Goal: Task Accomplishment & Management: Use online tool/utility

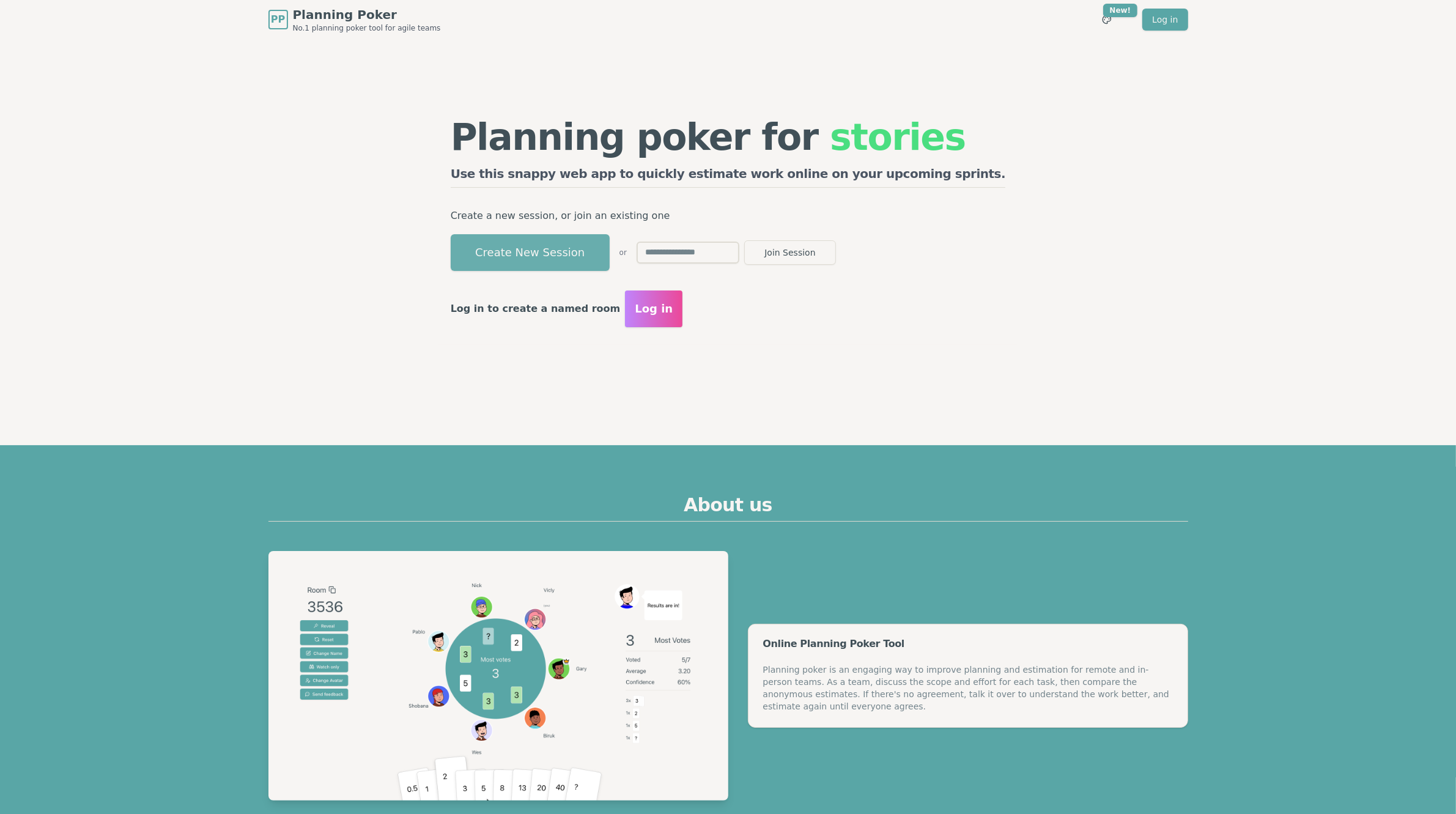
click at [609, 243] on button "Create New Session" at bounding box center [531, 252] width 159 height 36
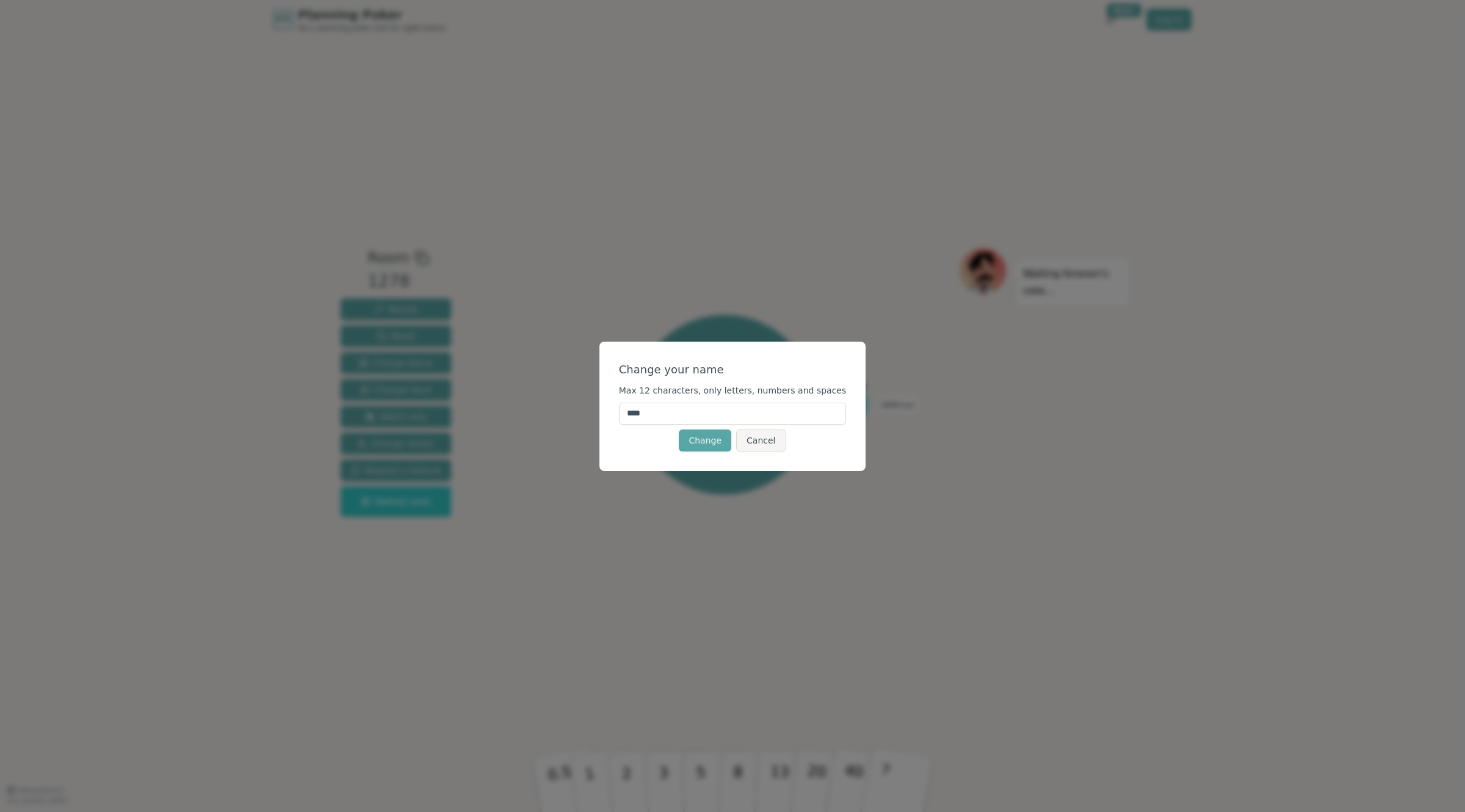
drag, startPoint x: 728, startPoint y: 422, endPoint x: 519, endPoint y: 412, distance: 209.2
click at [542, 412] on div "Change your name Max 12 characters, only letters, numbers and spaces **** Chang…" at bounding box center [732, 406] width 1465 height 812
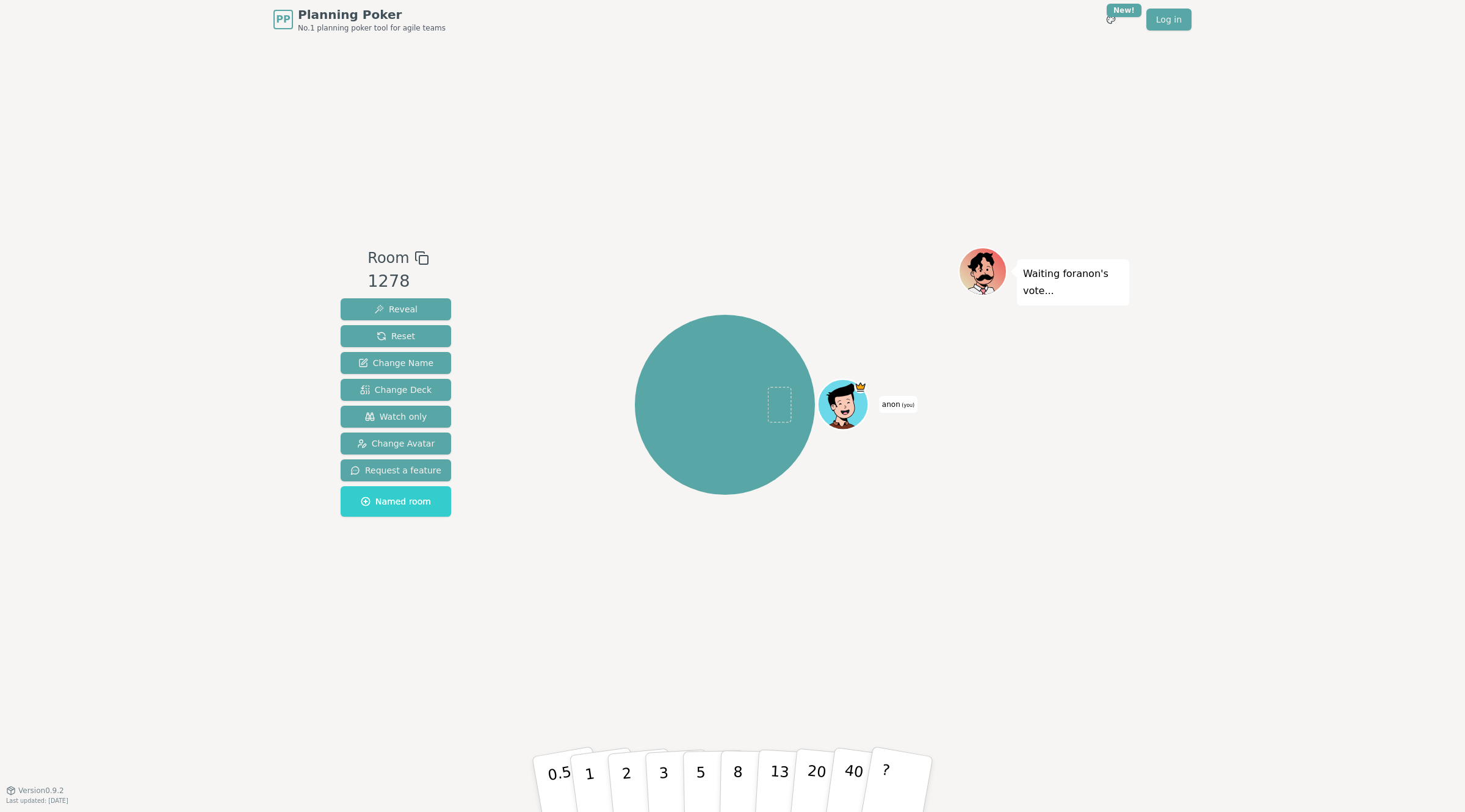
click at [900, 399] on span "anon (you)" at bounding box center [898, 404] width 38 height 17
click at [878, 408] on div "anon (you)" at bounding box center [725, 404] width 467 height 272
click at [890, 407] on span "anon (you)" at bounding box center [898, 404] width 38 height 17
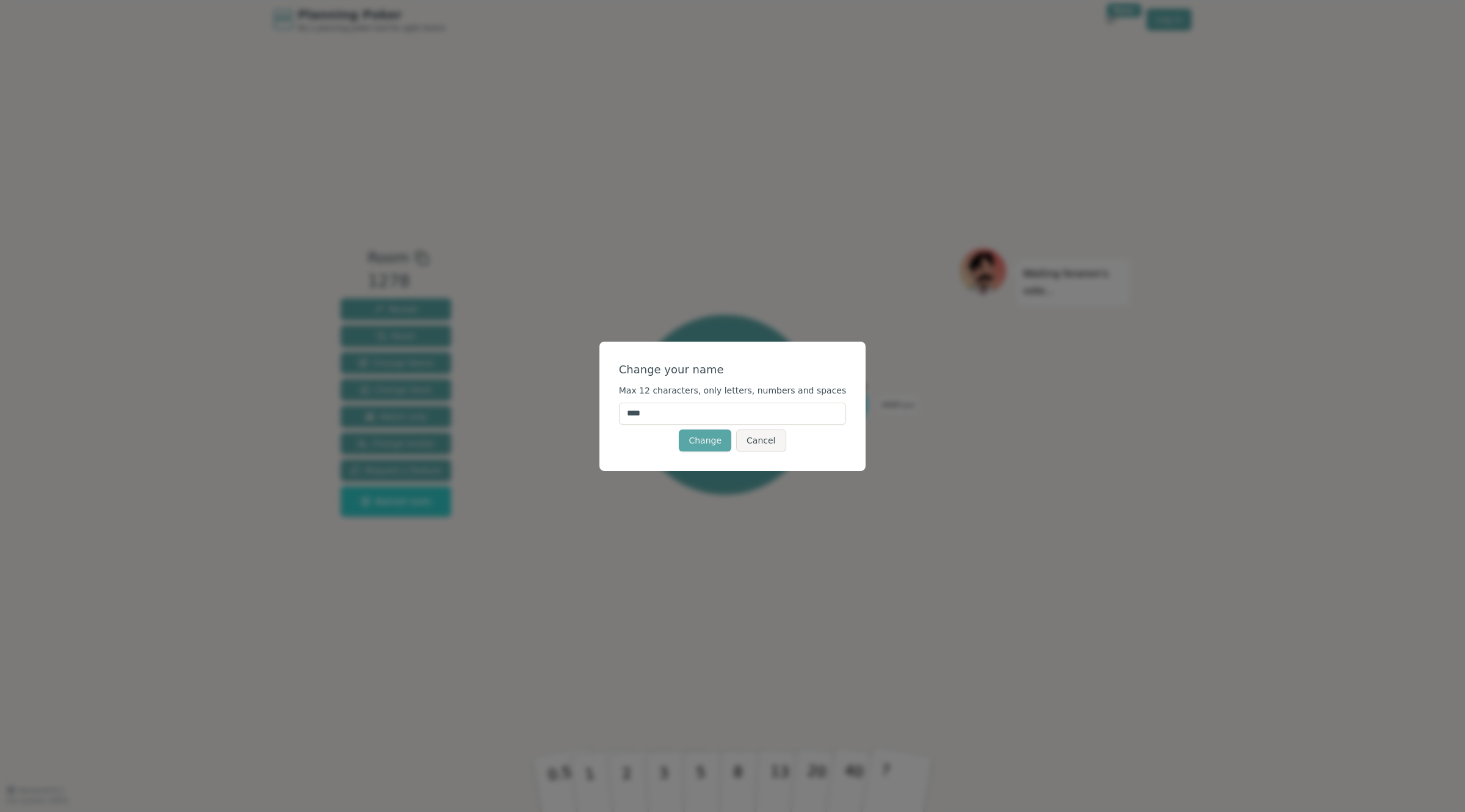
drag, startPoint x: 744, startPoint y: 421, endPoint x: 608, endPoint y: 395, distance: 138.5
click at [608, 395] on div "Change your name Max 12 characters, only letters, numbers and spaces **** Chang…" at bounding box center [732, 406] width 1465 height 812
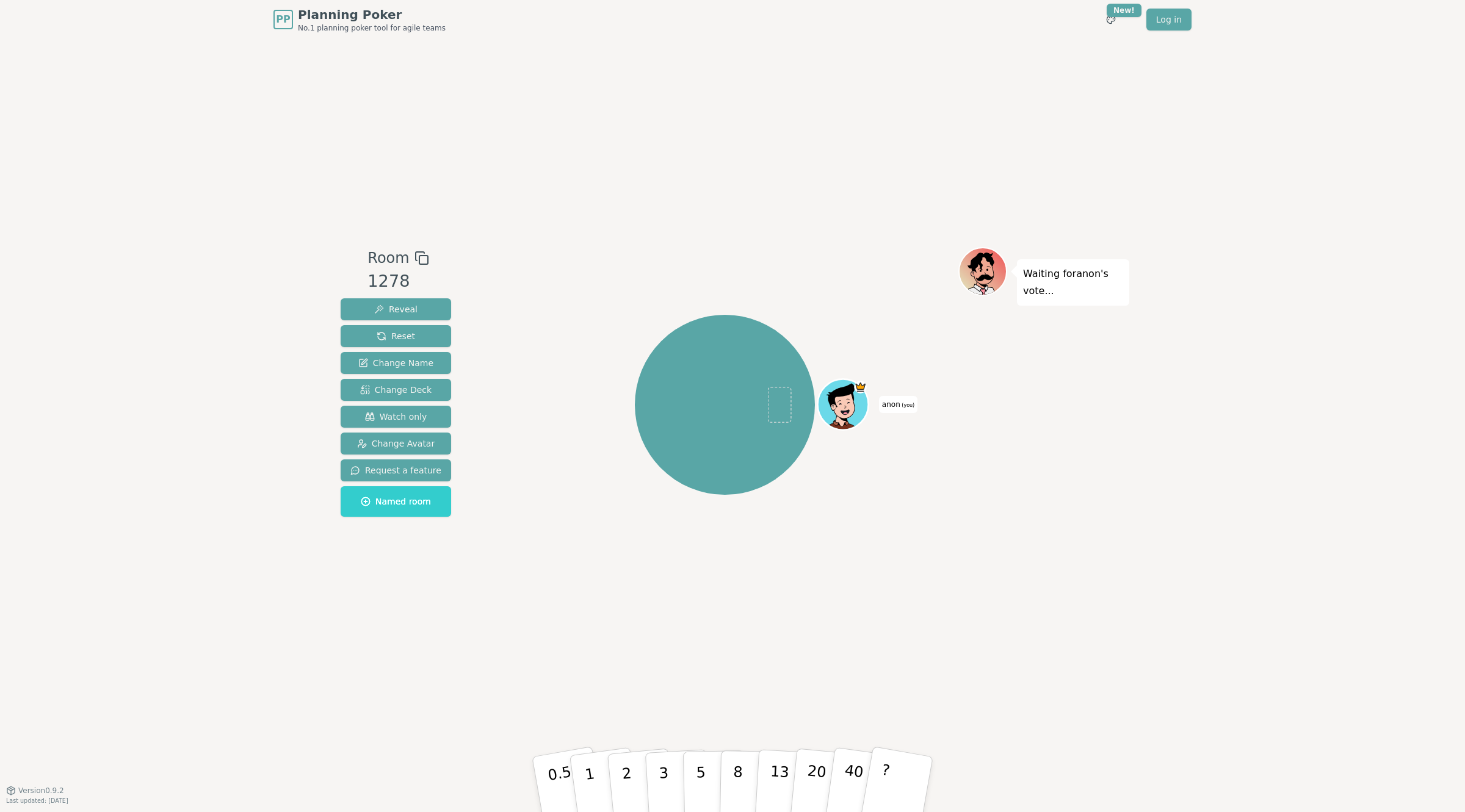
click at [901, 403] on span "(you)" at bounding box center [907, 405] width 14 height 5
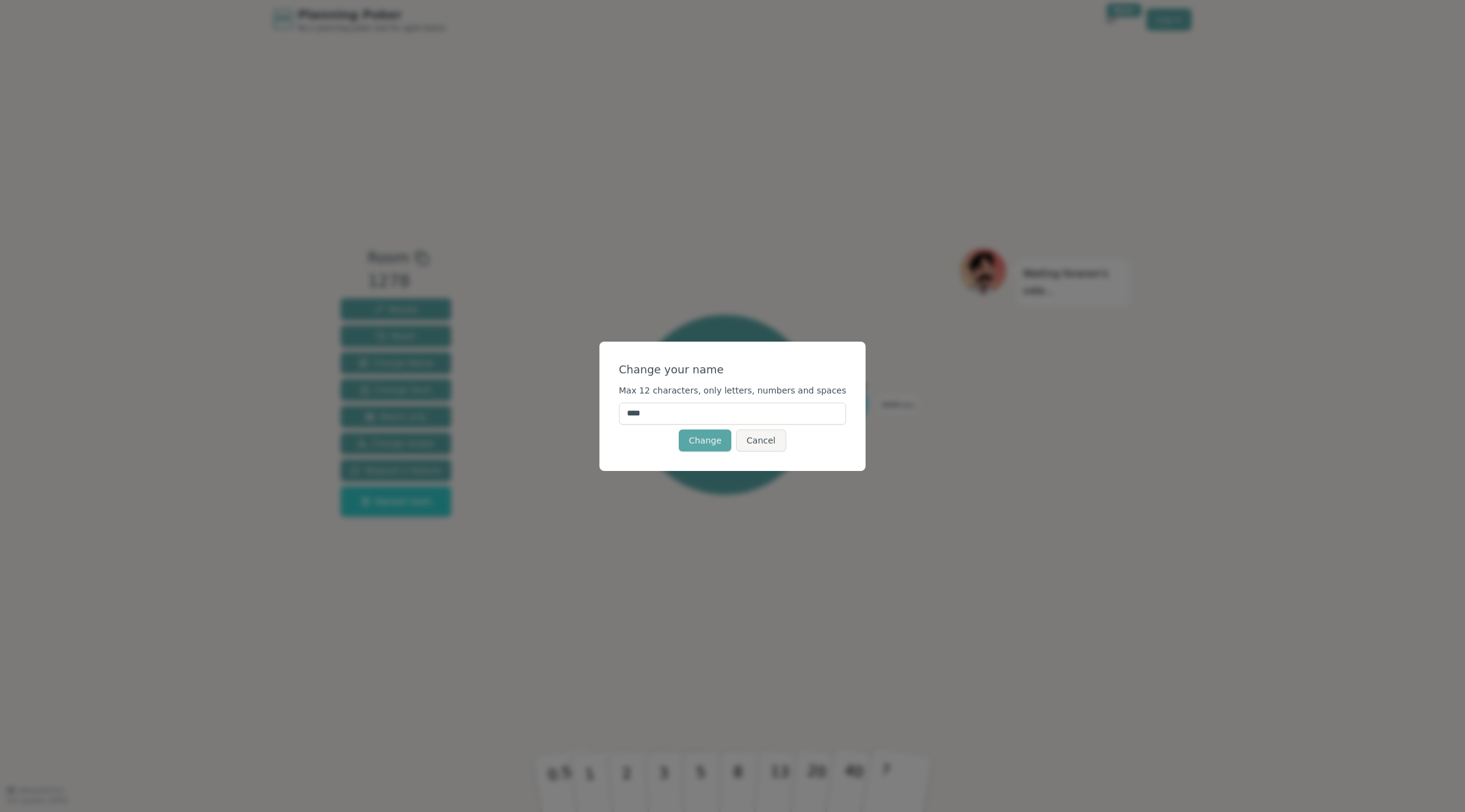
click at [733, 406] on input "****" at bounding box center [732, 414] width 228 height 22
type input "*"
type input "****"
click at [713, 441] on button "Change" at bounding box center [705, 441] width 52 height 22
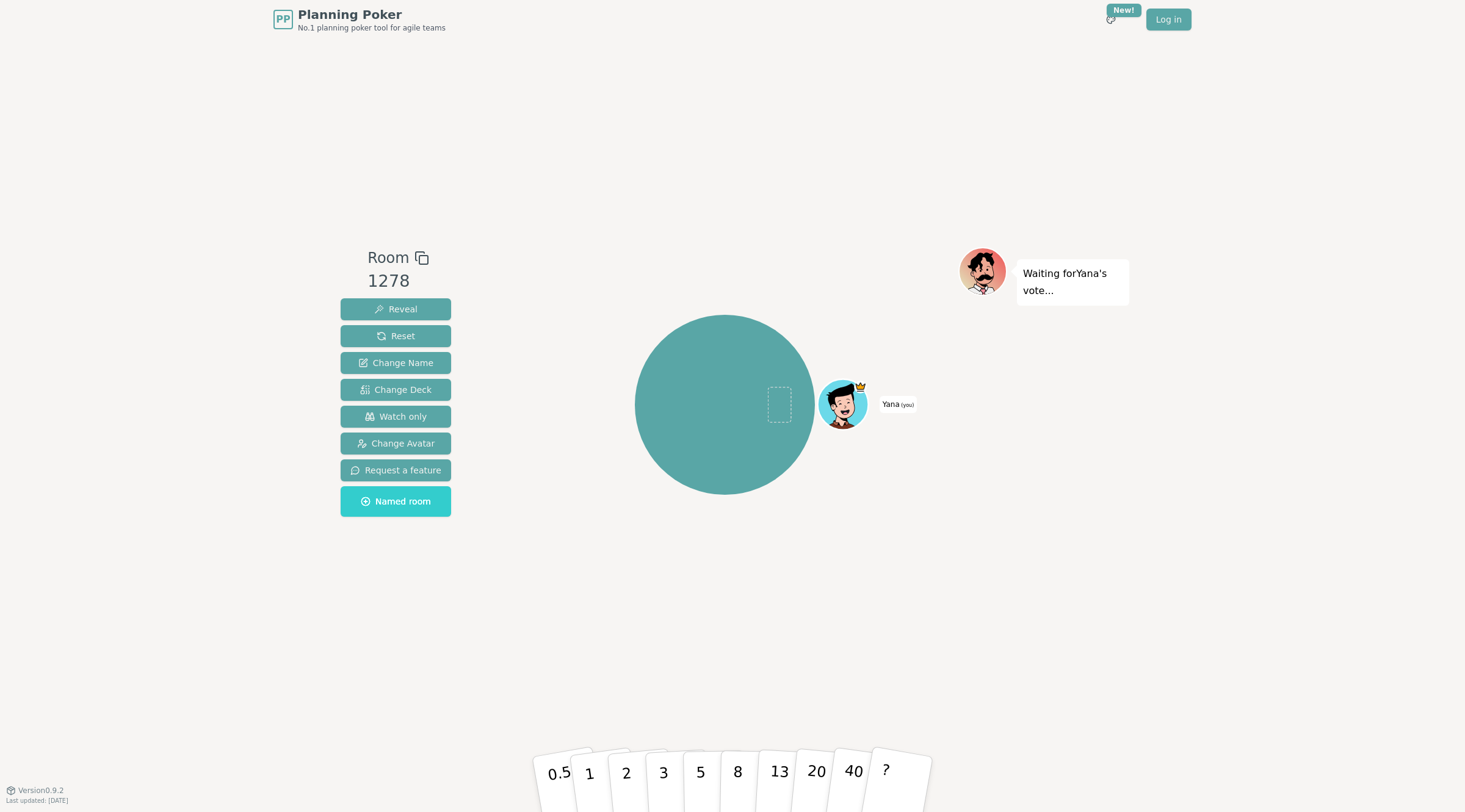
click at [862, 391] on icon at bounding box center [860, 387] width 11 height 13
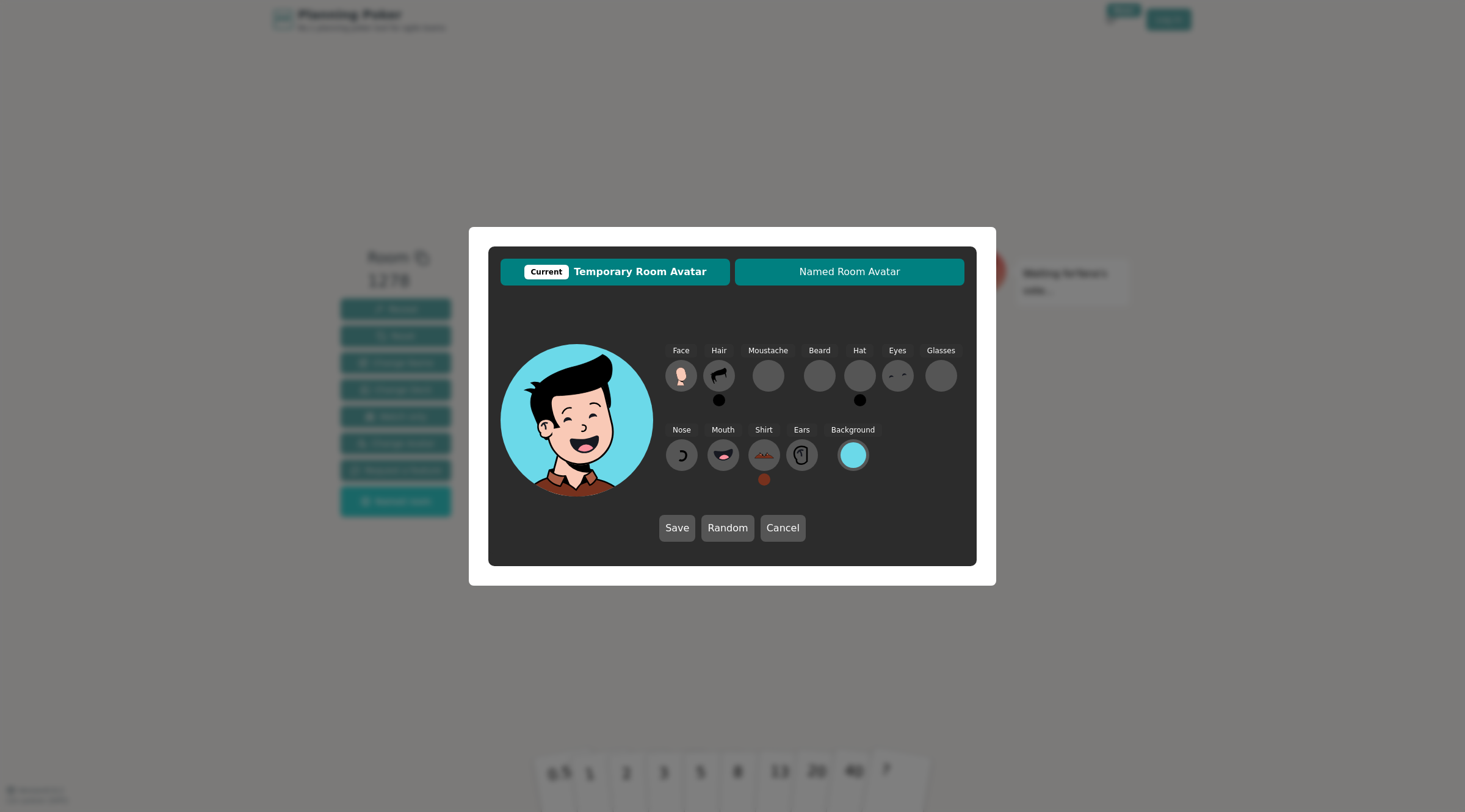
drag, startPoint x: 810, startPoint y: 277, endPoint x: 817, endPoint y: 275, distance: 7.3
click at [817, 275] on span "Named Room Avatar" at bounding box center [850, 272] width 218 height 14
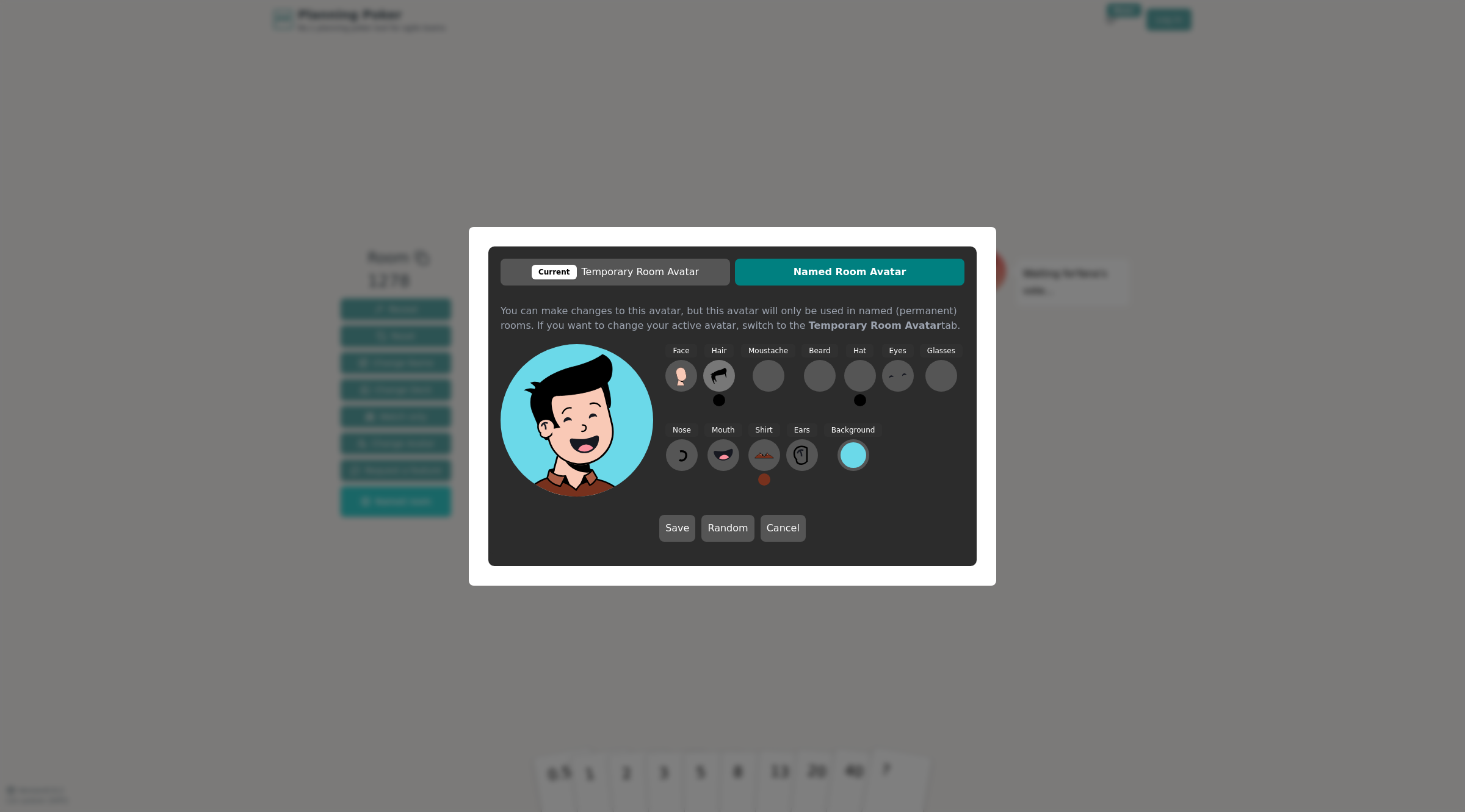
click at [718, 368] on icon at bounding box center [719, 376] width 19 height 19
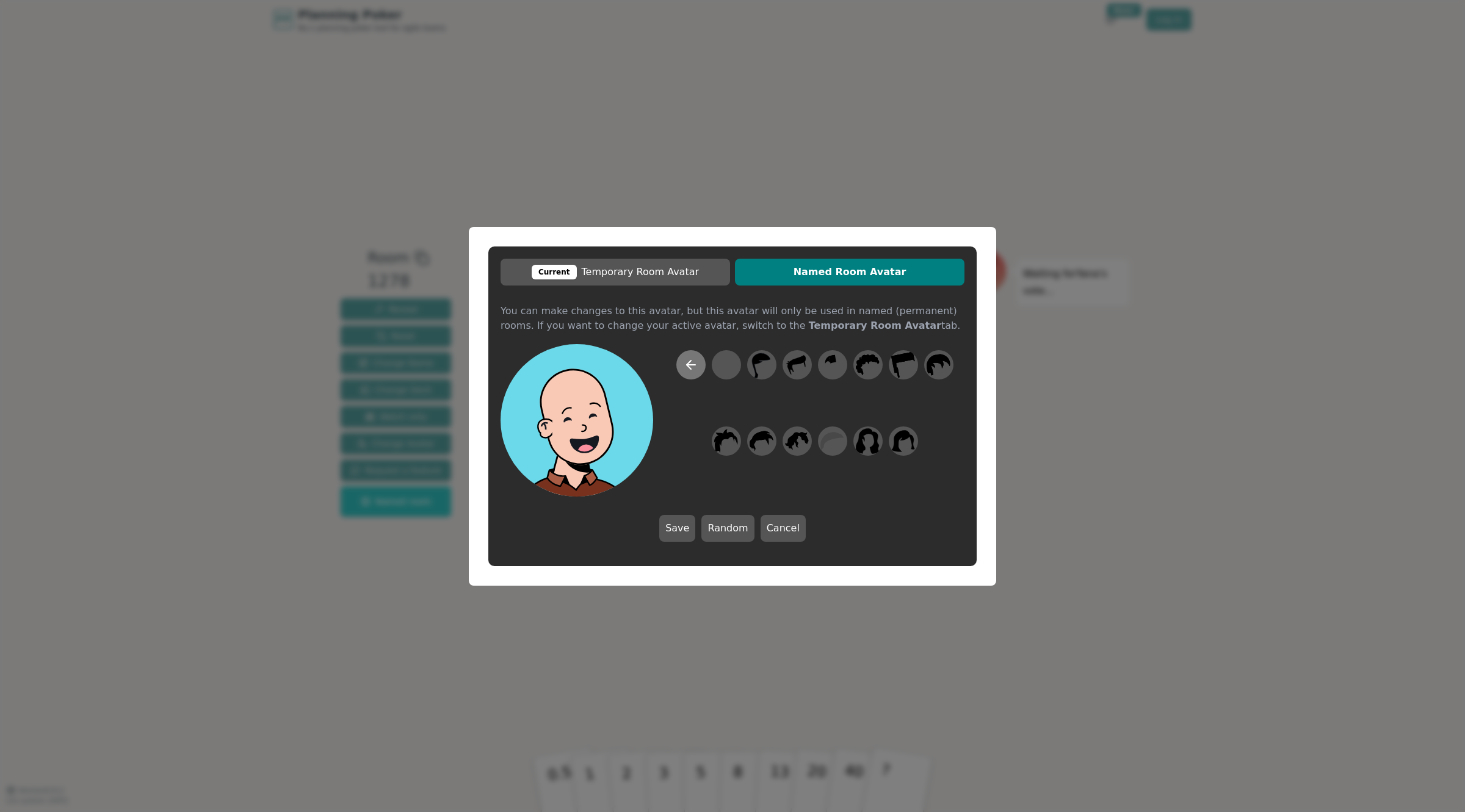
click at [682, 353] on button at bounding box center [691, 365] width 30 height 30
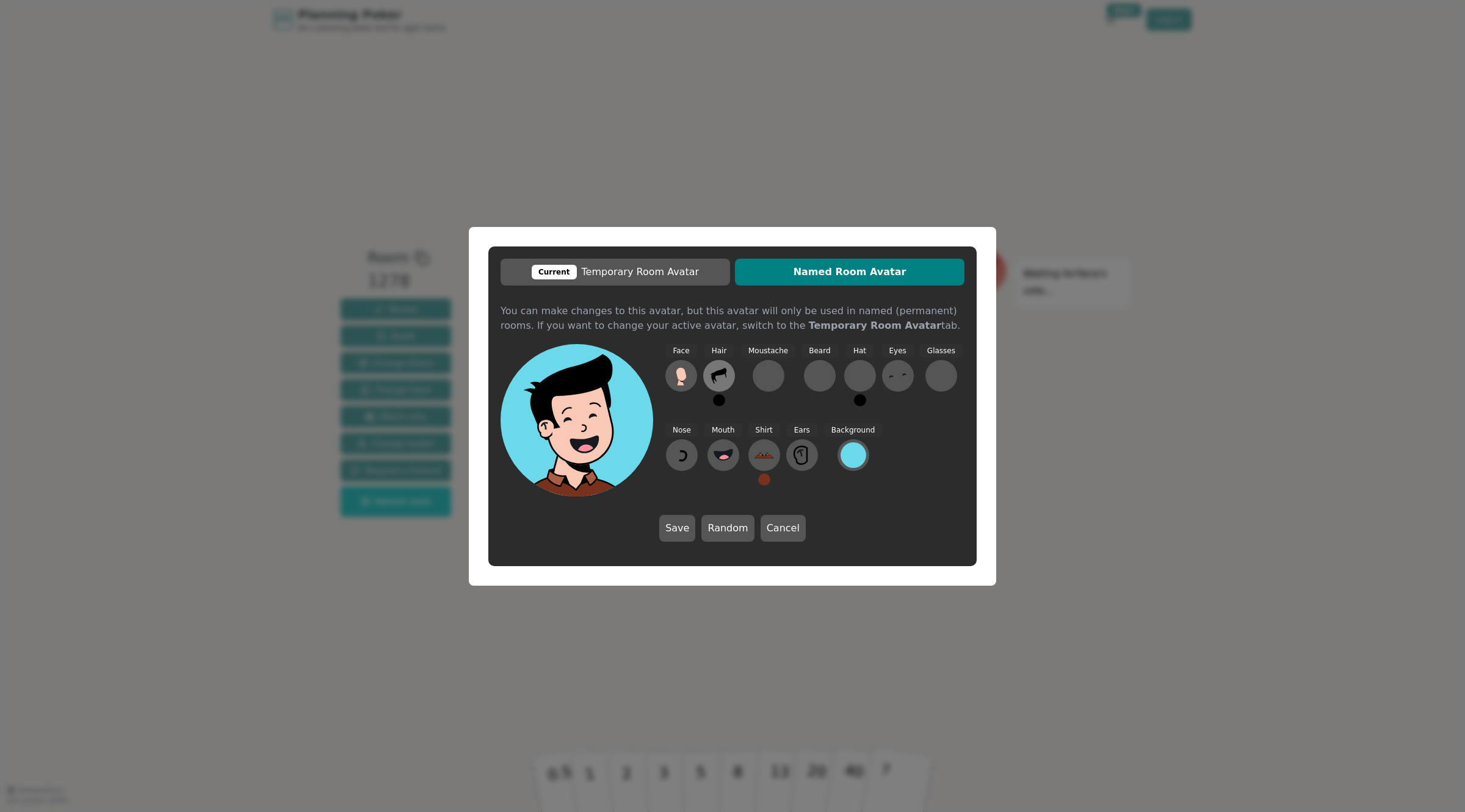
click at [724, 376] on icon at bounding box center [719, 376] width 19 height 19
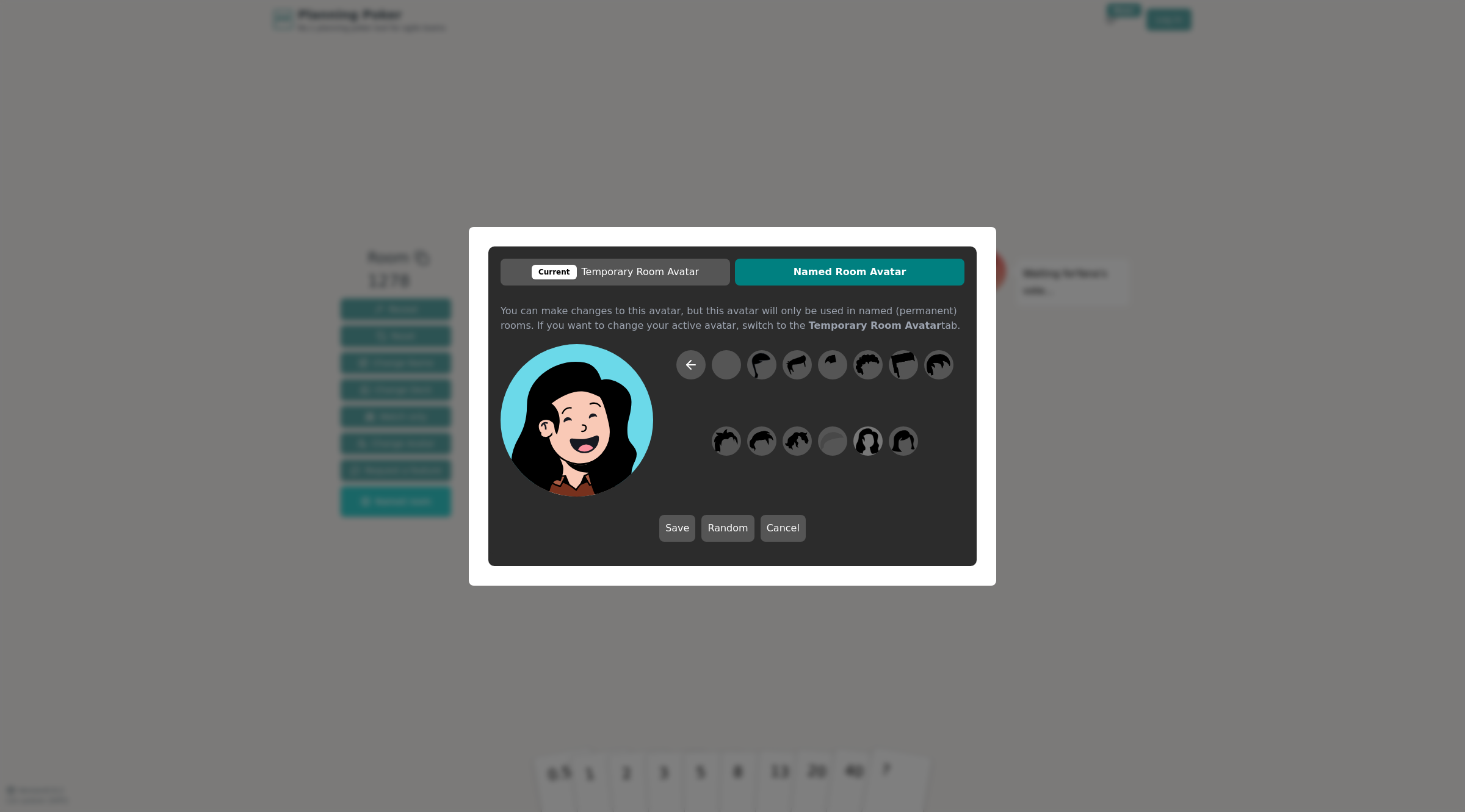
click at [857, 448] on icon at bounding box center [868, 441] width 24 height 25
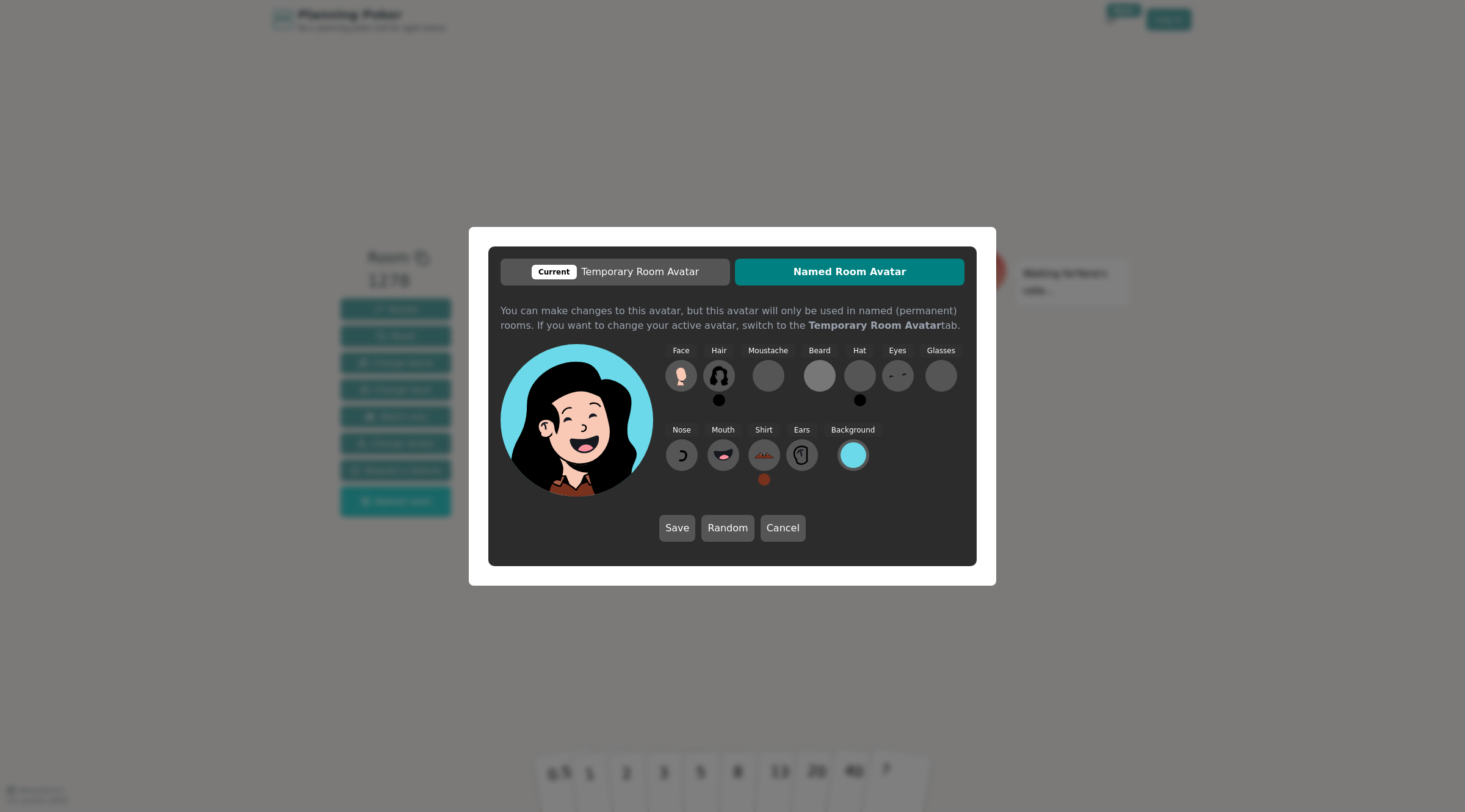
click at [822, 370] on div at bounding box center [819, 376] width 19 height 19
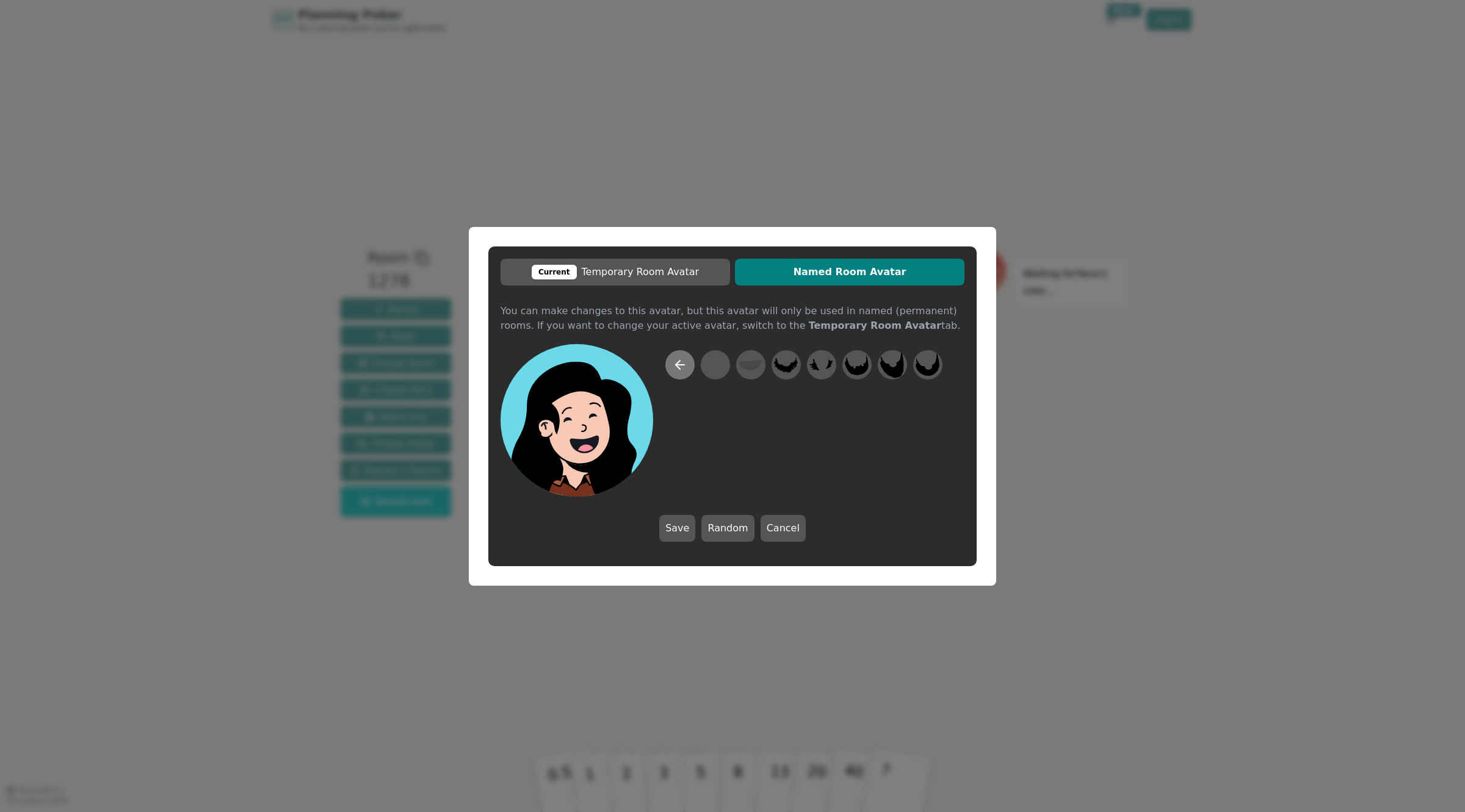
click at [676, 362] on icon at bounding box center [680, 365] width 14 height 14
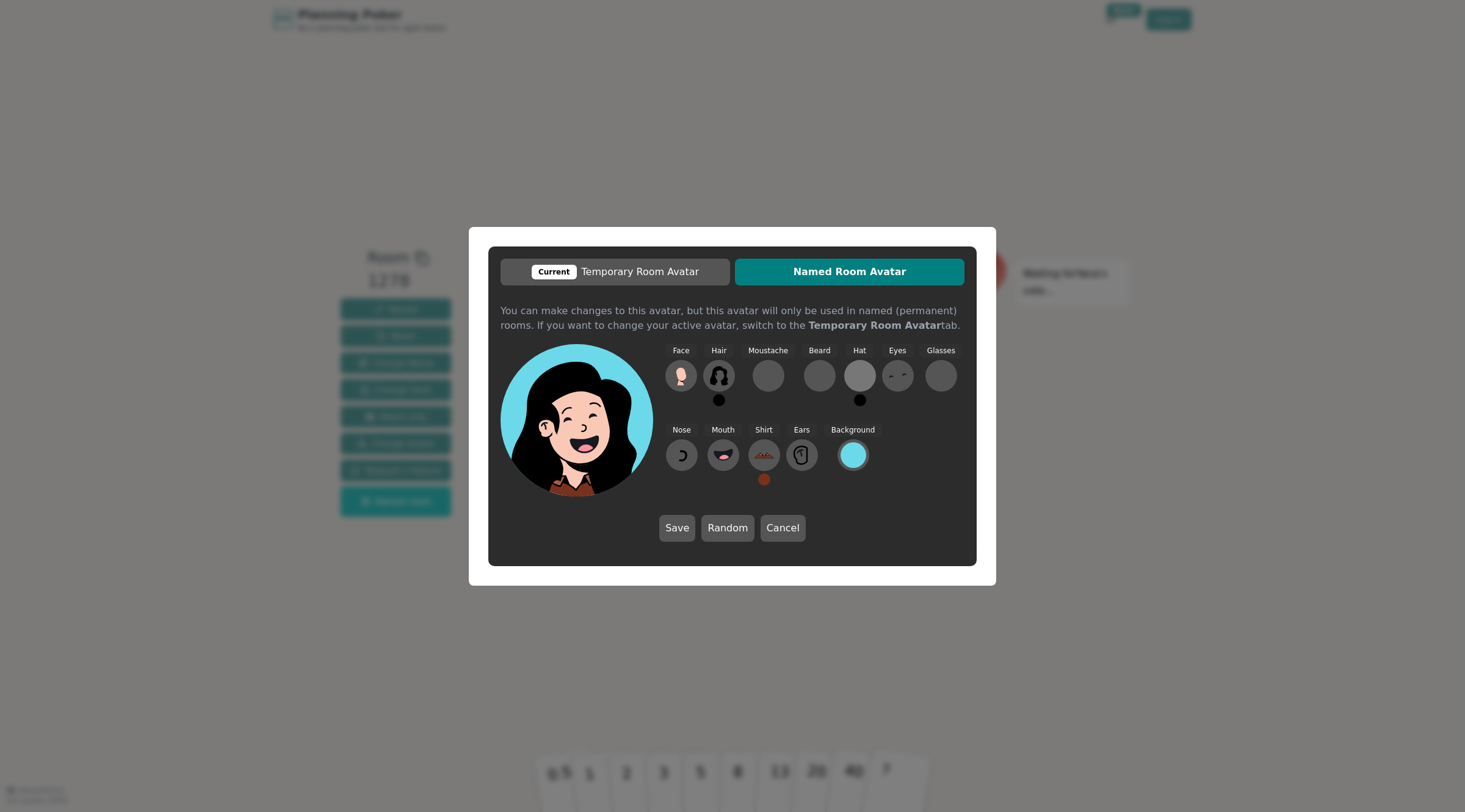
click at [851, 379] on div at bounding box center [860, 376] width 19 height 19
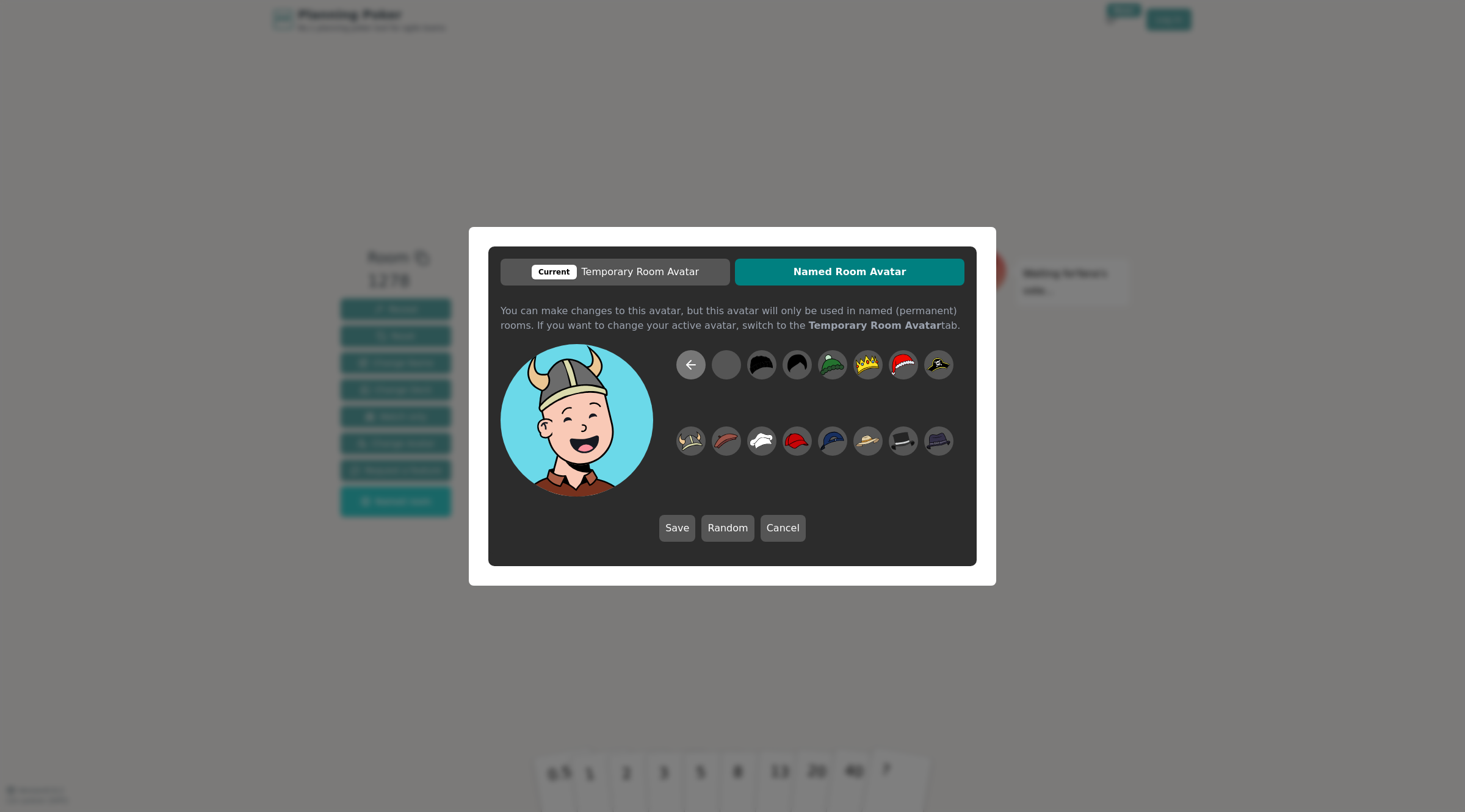
click at [700, 369] on button at bounding box center [691, 365] width 30 height 30
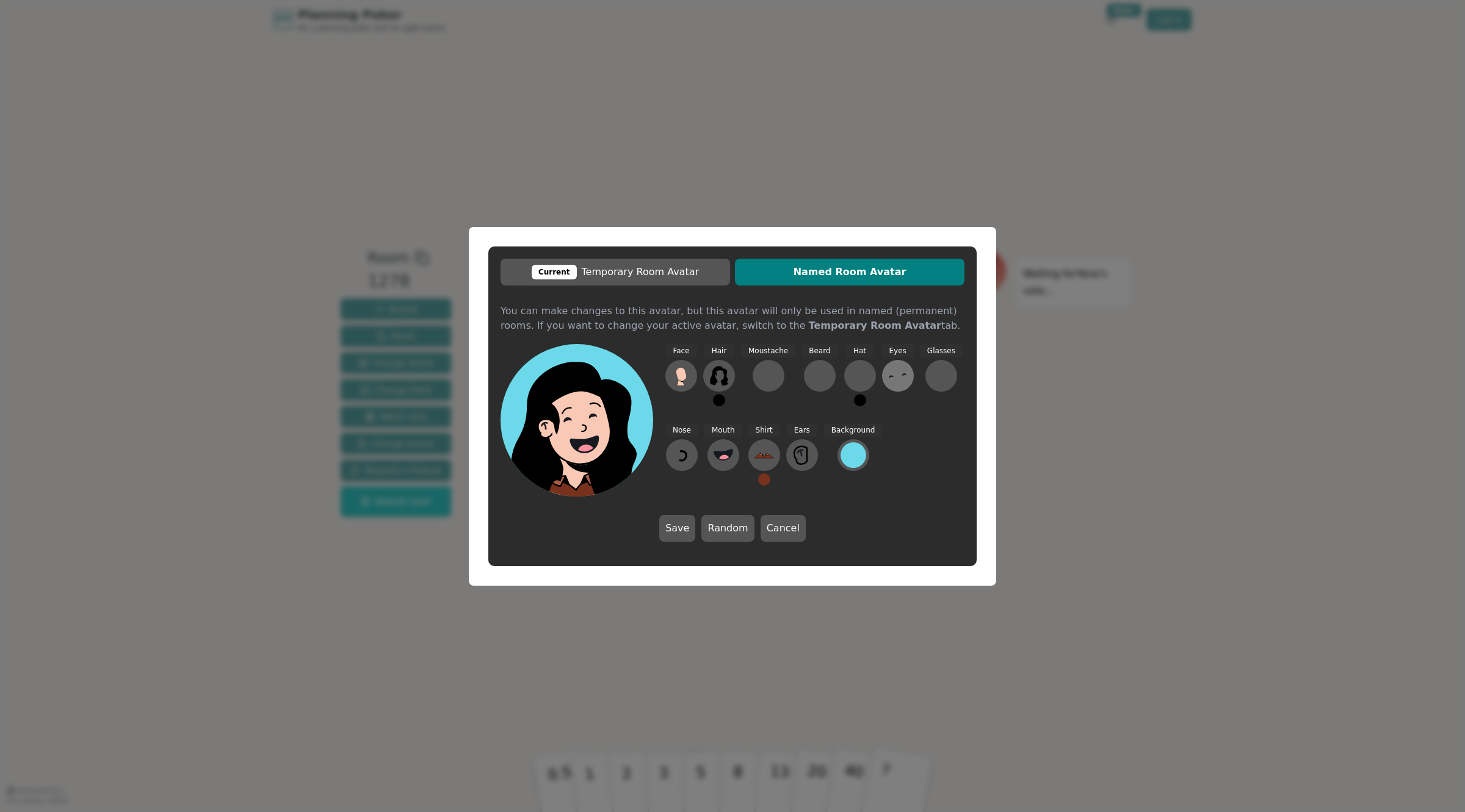
click at [889, 376] on icon at bounding box center [898, 376] width 19 height 19
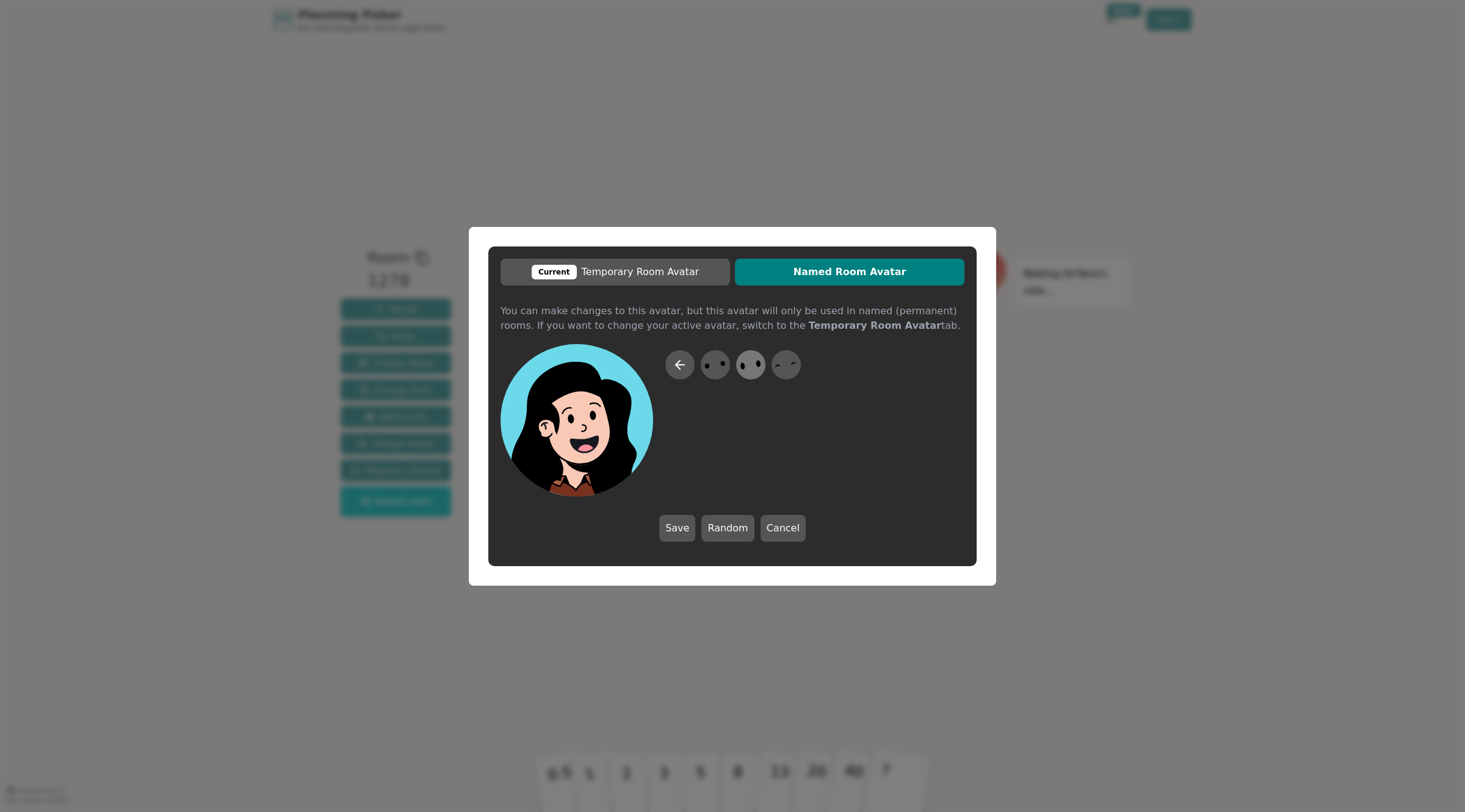
click at [748, 365] on icon at bounding box center [751, 365] width 24 height 27
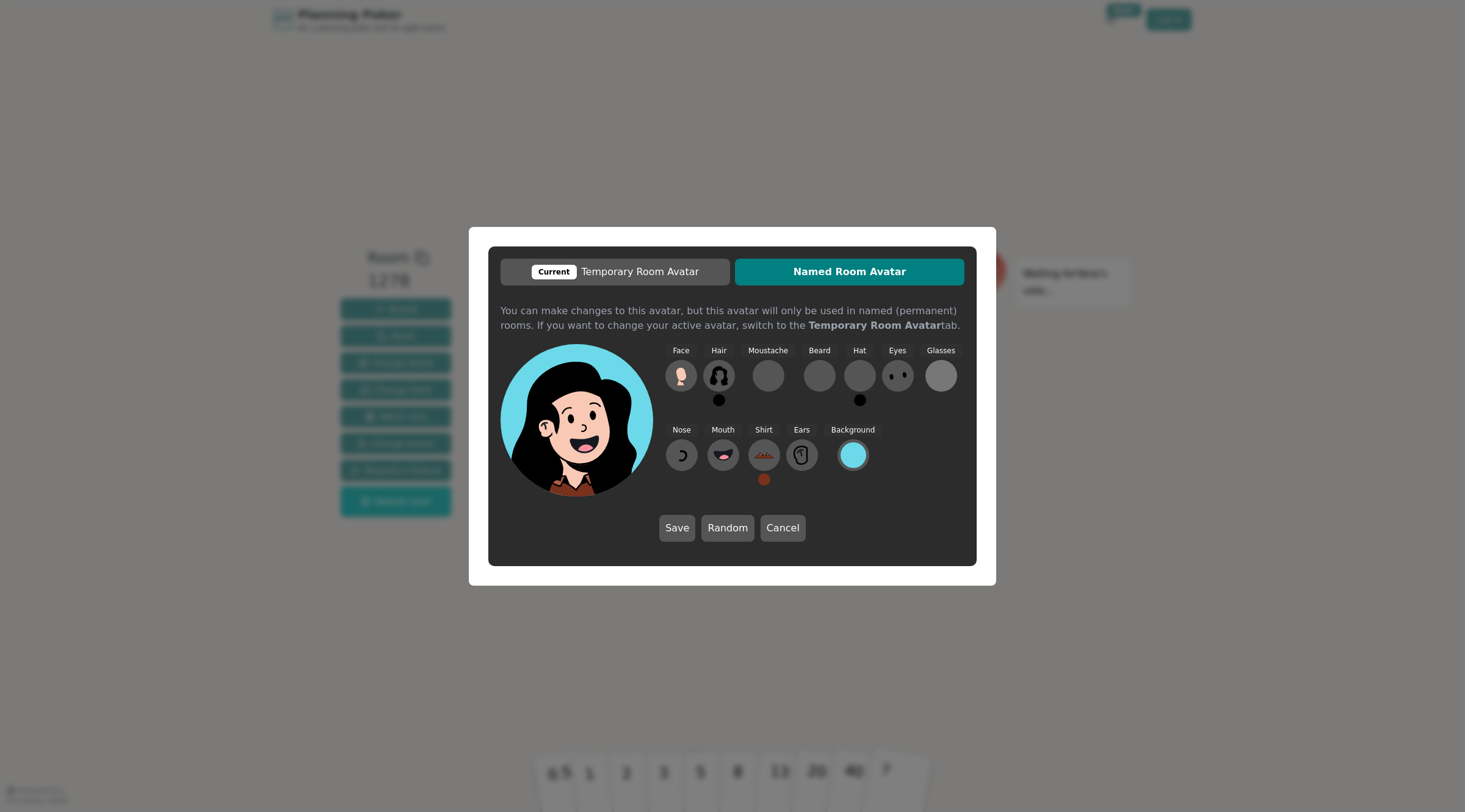
click at [932, 378] on div at bounding box center [941, 376] width 19 height 19
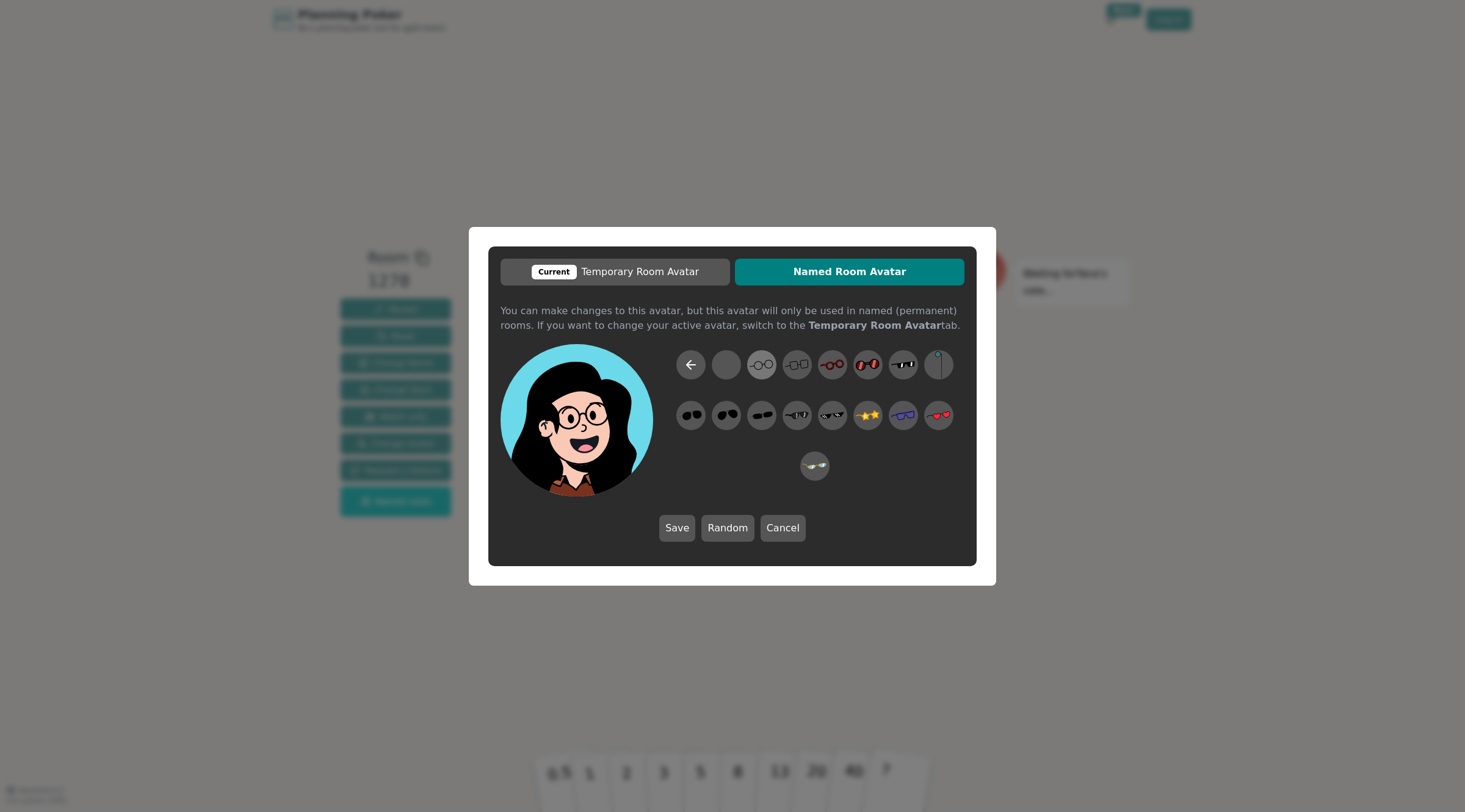
click at [757, 371] on icon at bounding box center [762, 365] width 24 height 27
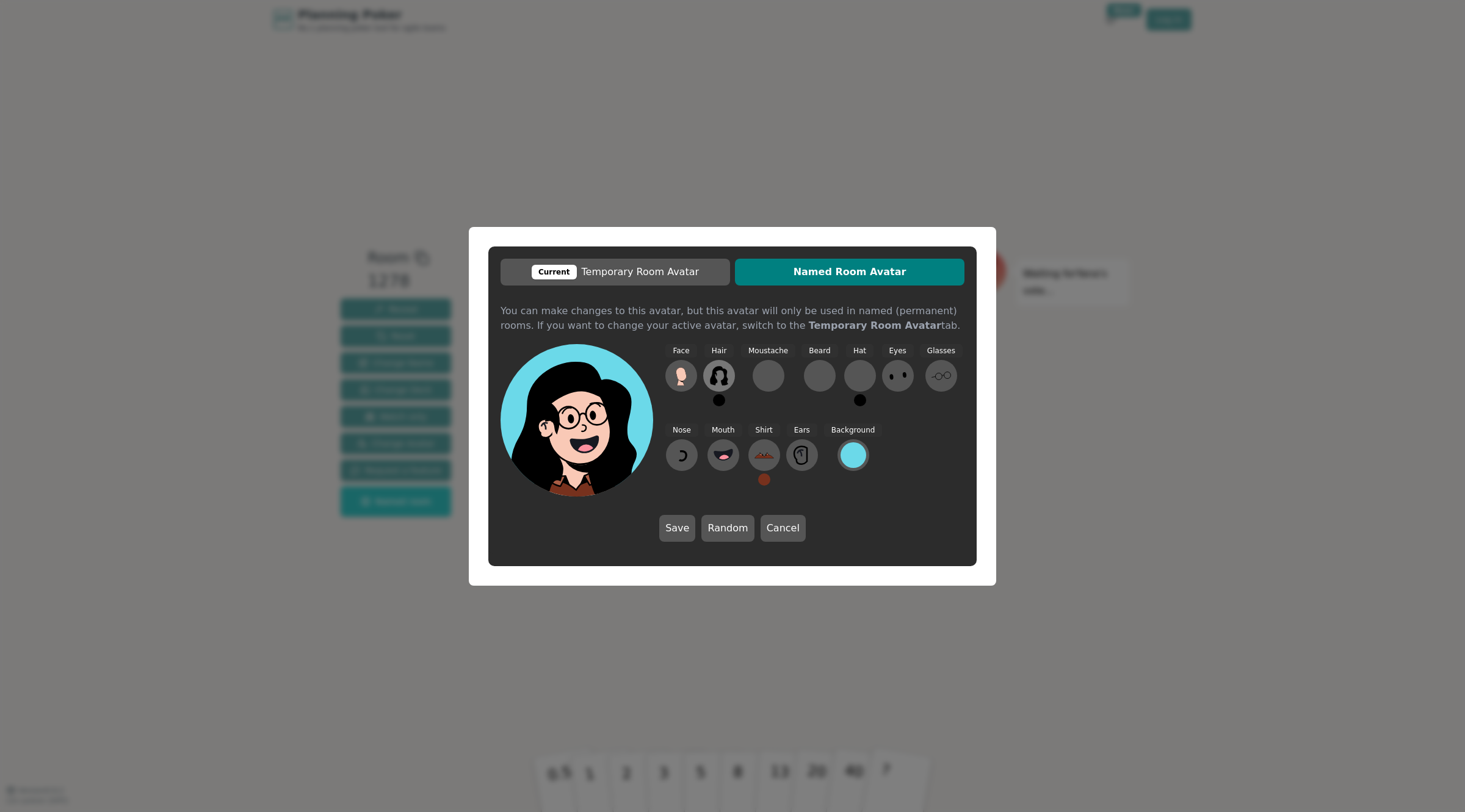
click at [726, 380] on icon at bounding box center [719, 376] width 18 height 19
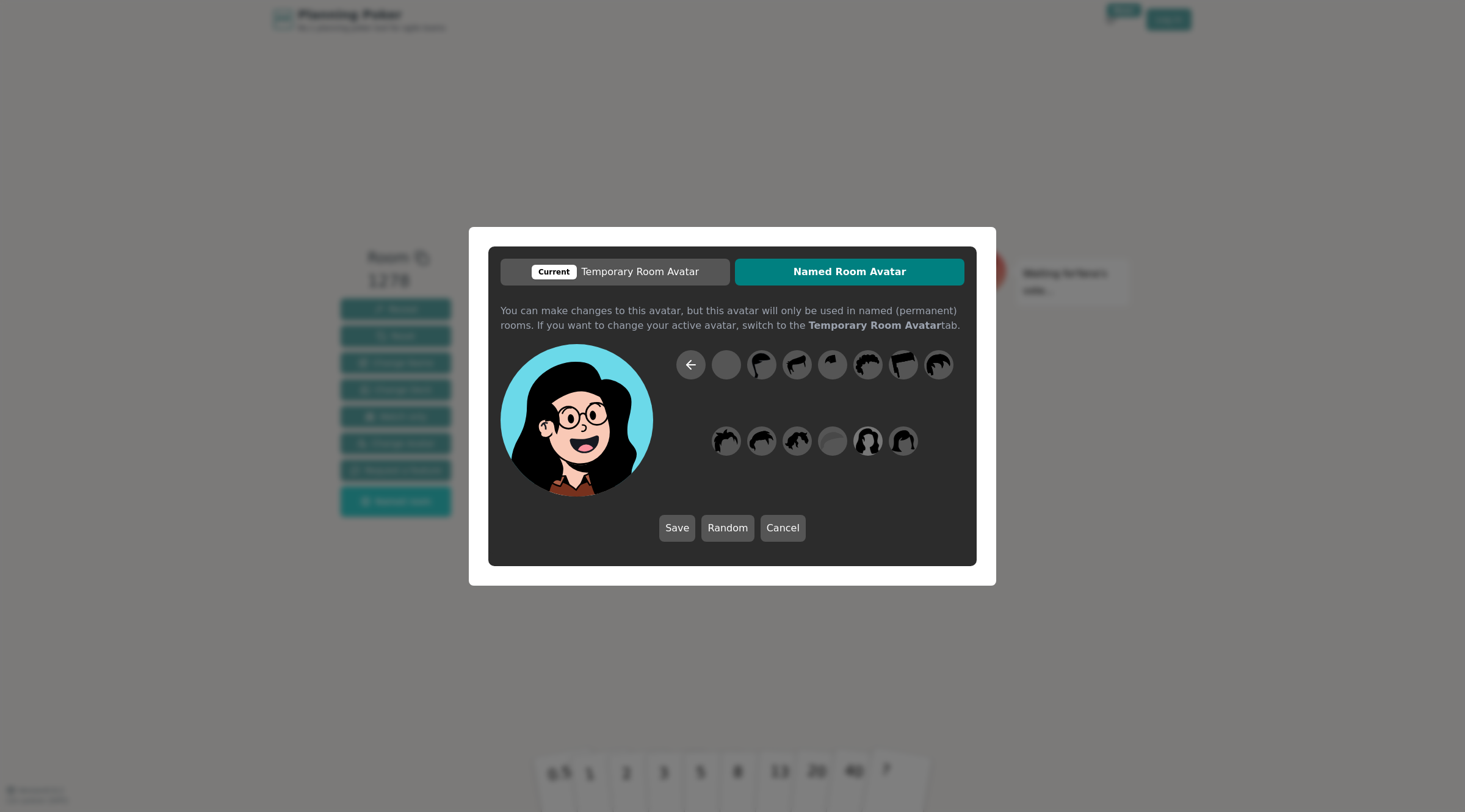
click at [859, 447] on icon at bounding box center [868, 441] width 24 height 25
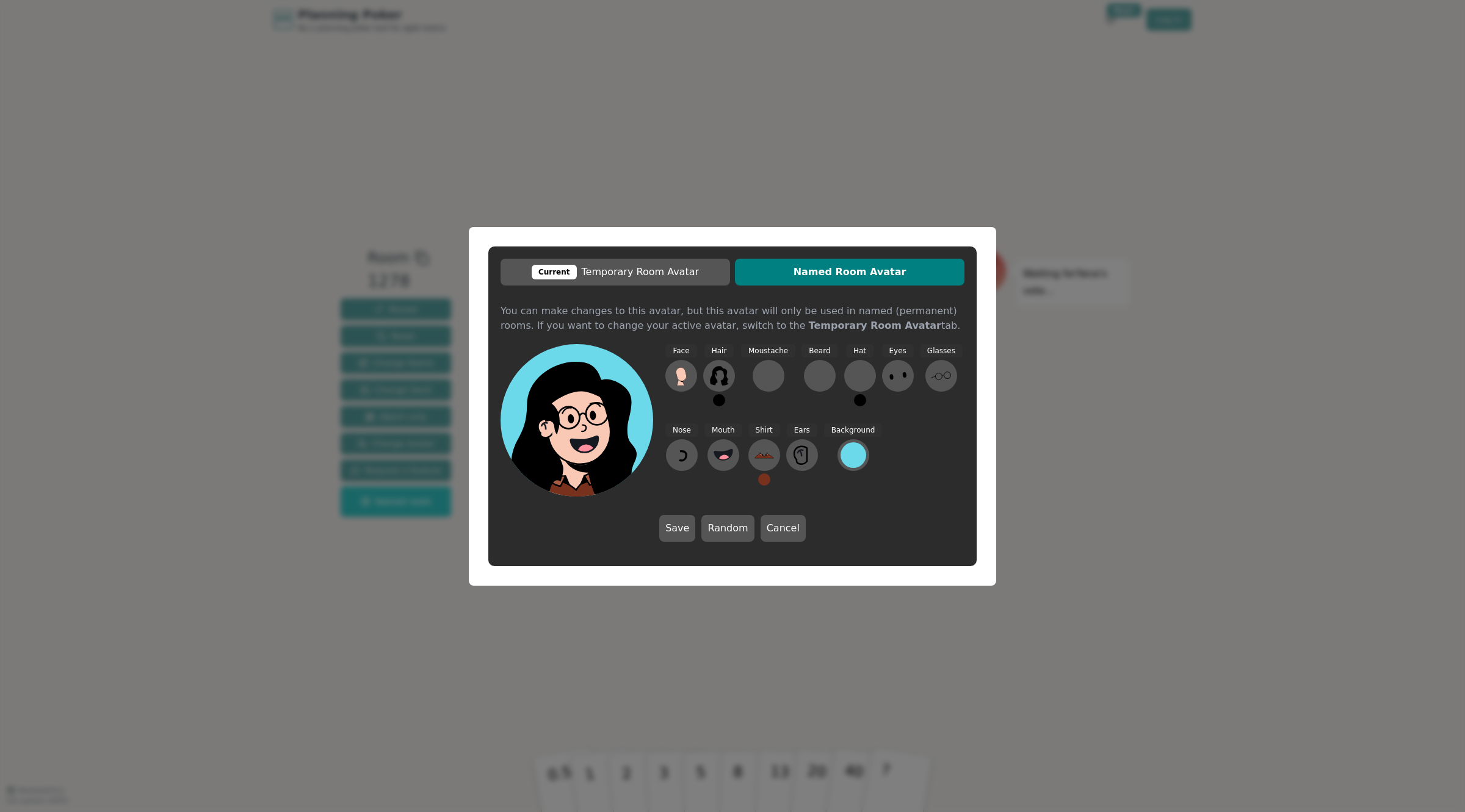
click at [722, 401] on button at bounding box center [719, 400] width 12 height 12
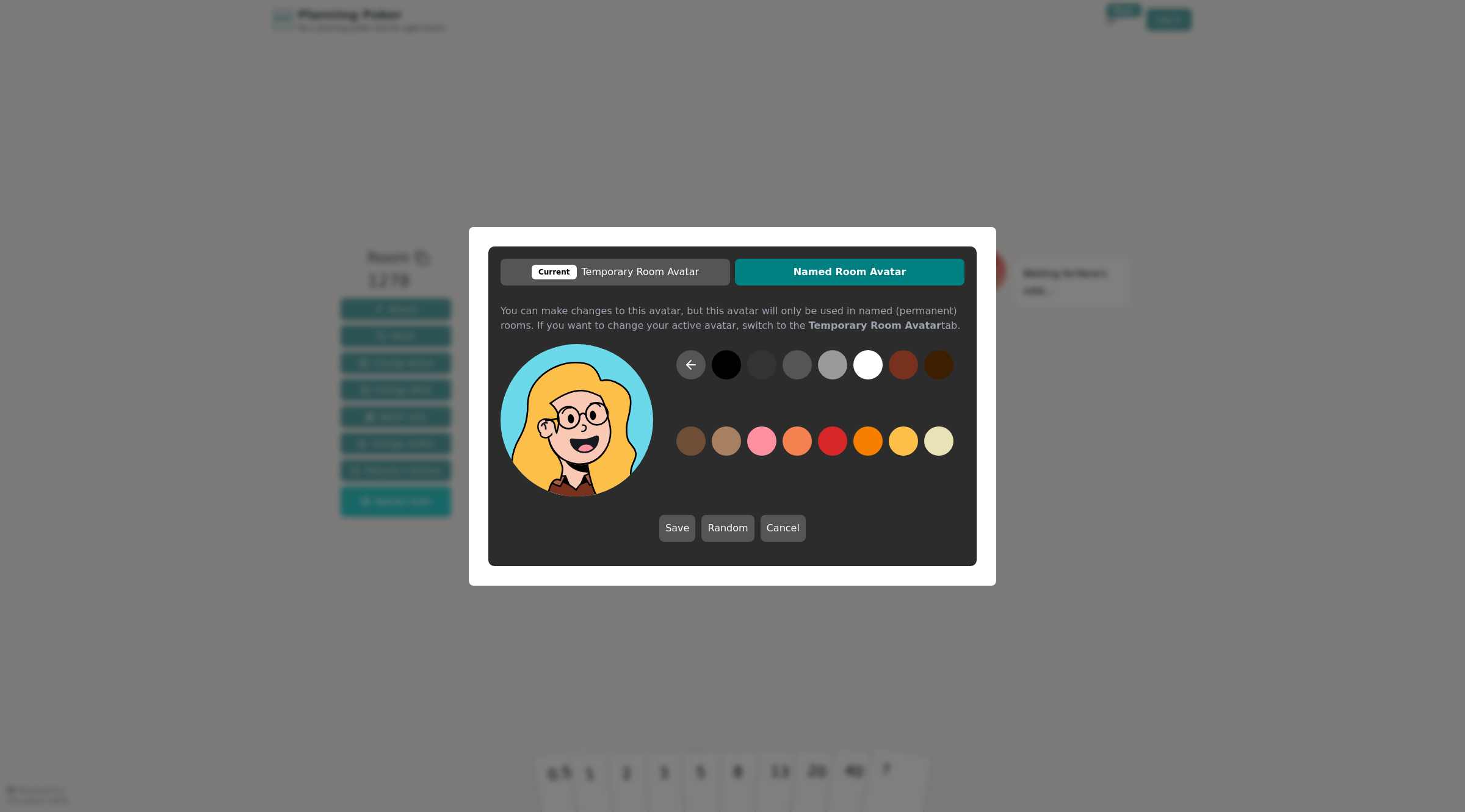
click at [908, 444] on button at bounding box center [903, 441] width 30 height 30
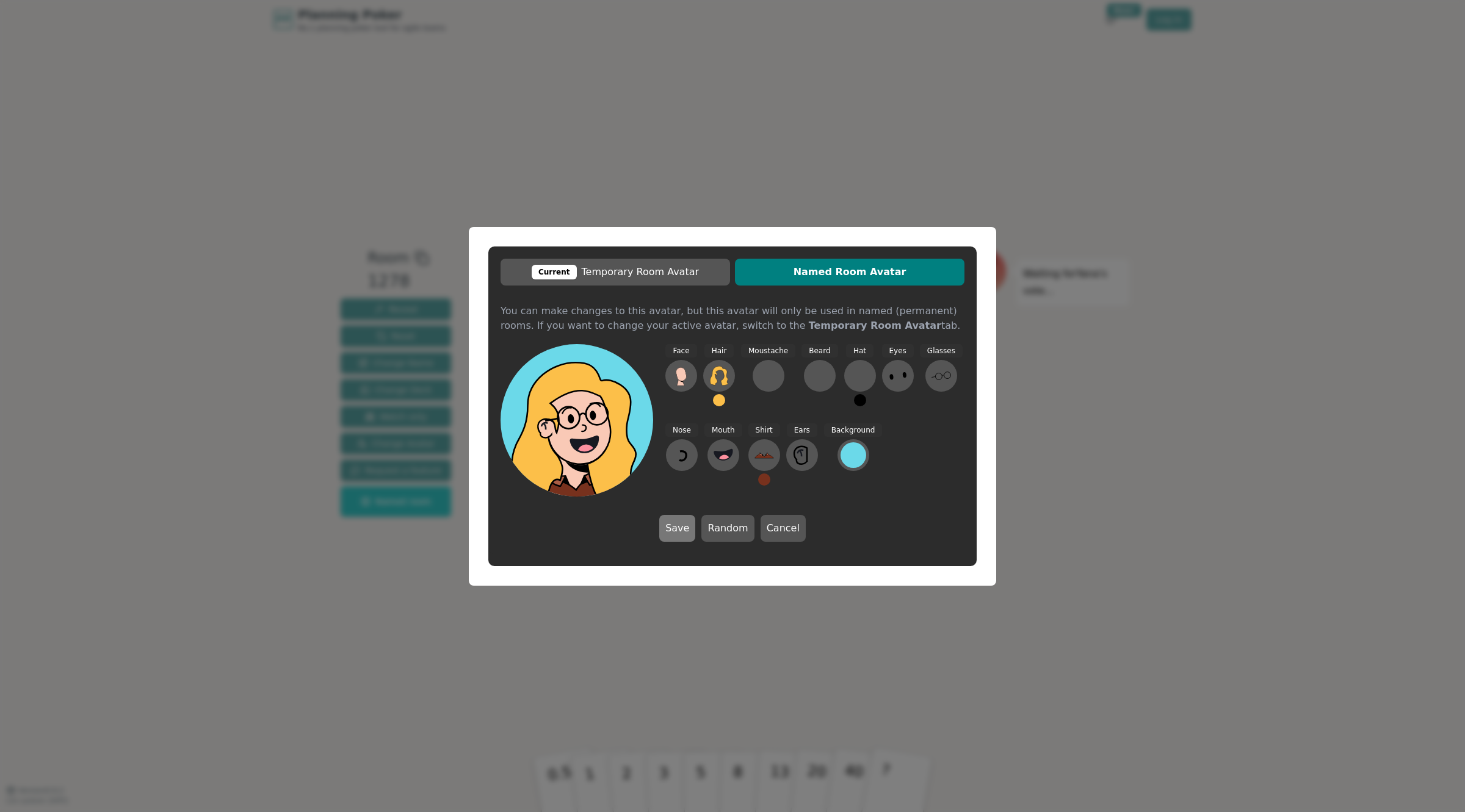
click at [684, 522] on button "Save" at bounding box center [677, 529] width 36 height 27
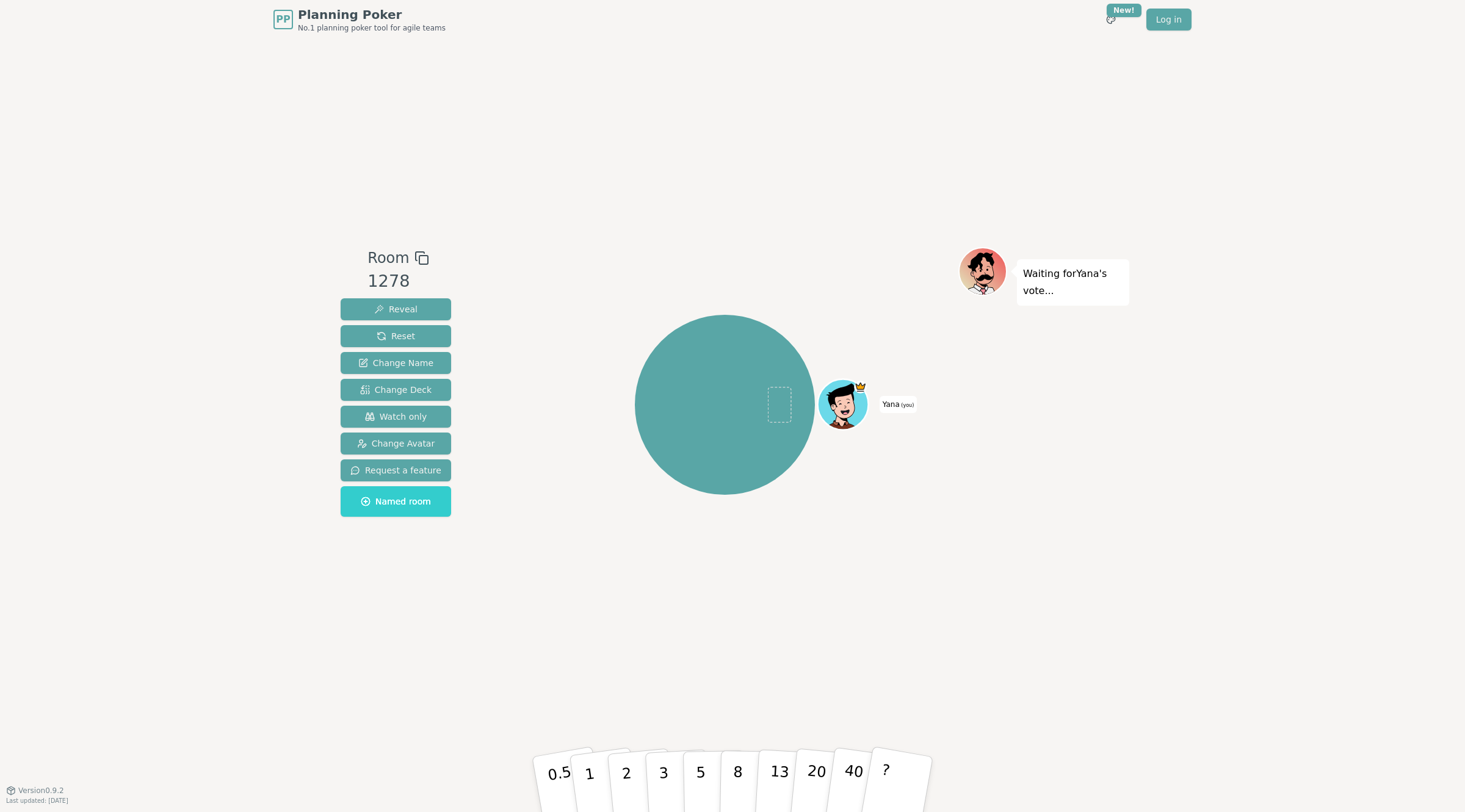
click at [846, 404] on icon at bounding box center [845, 406] width 5 height 4
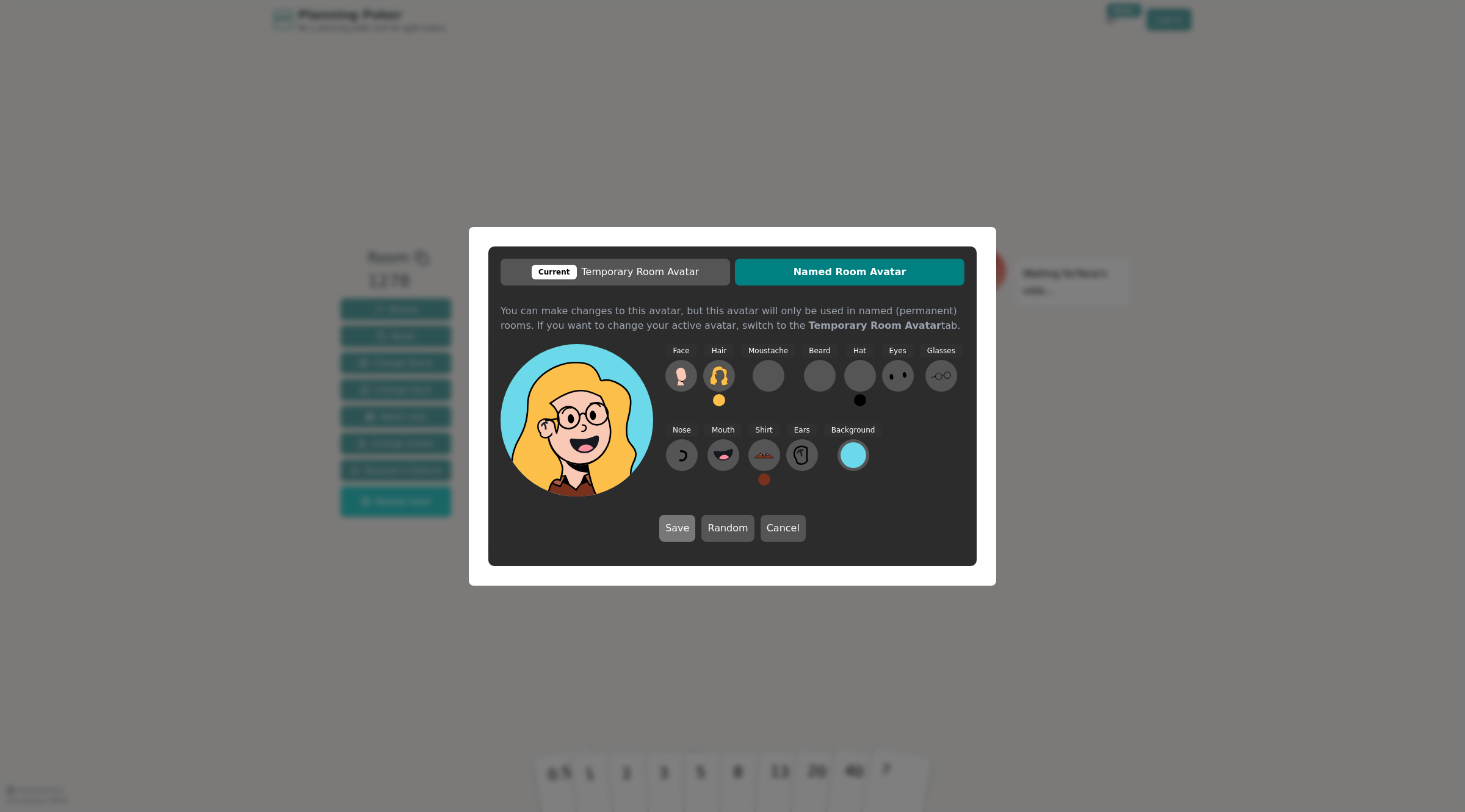
click at [693, 529] on button "Save" at bounding box center [677, 529] width 36 height 27
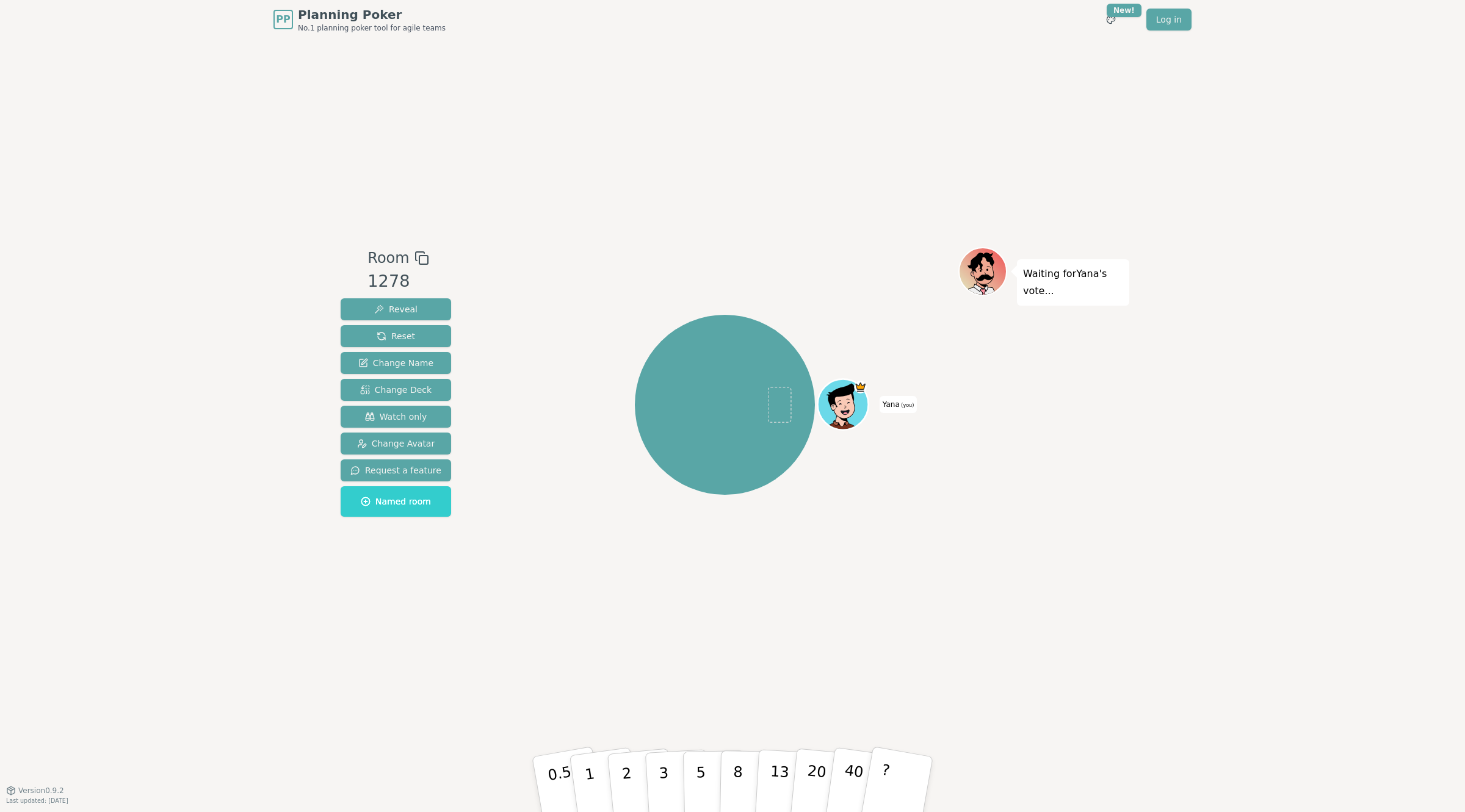
click at [852, 410] on icon at bounding box center [845, 413] width 25 height 8
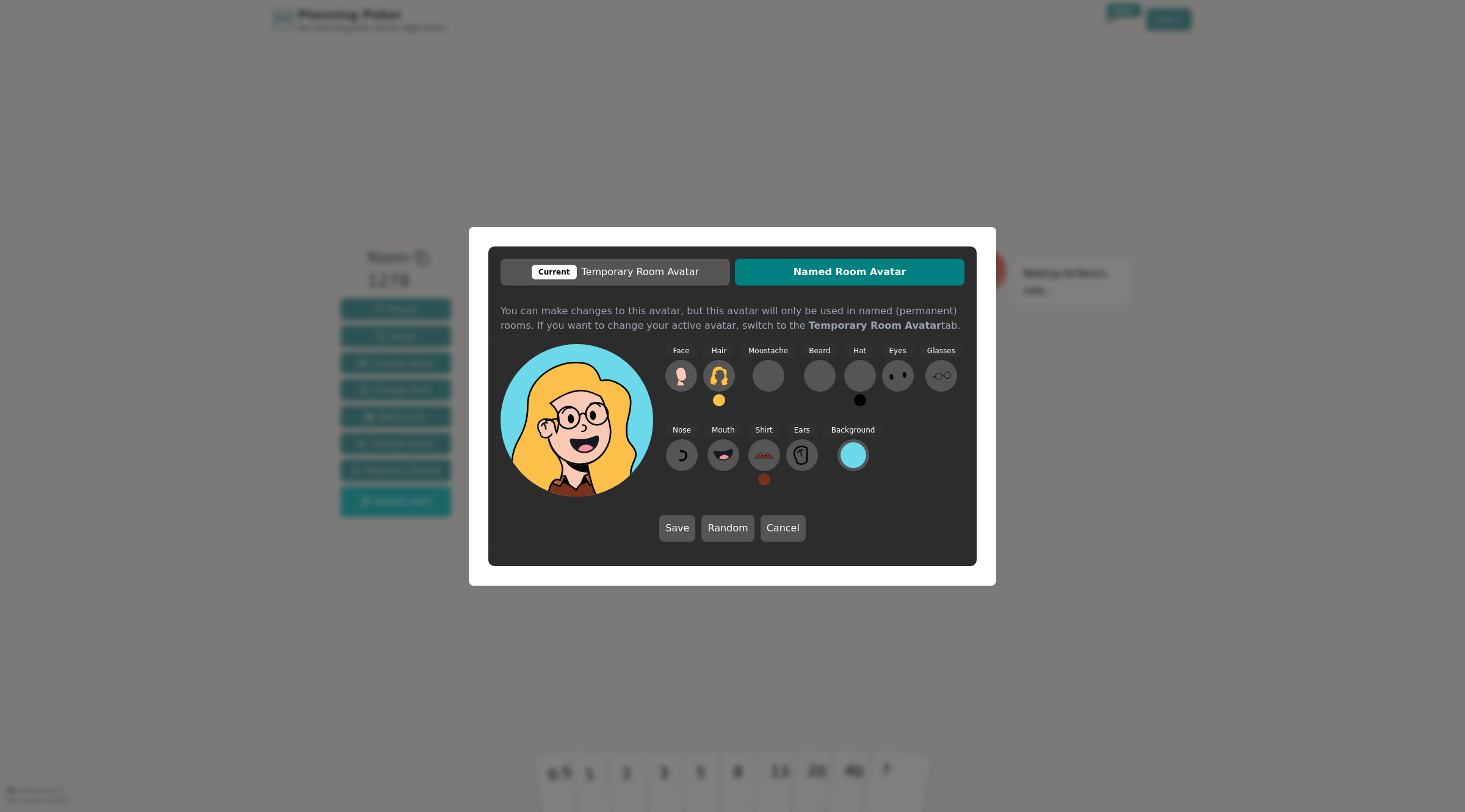
drag, startPoint x: 682, startPoint y: 534, endPoint x: 645, endPoint y: 531, distance: 37.1
click at [645, 531] on div "Face Hair Moustache [PERSON_NAME] Hat Eyes Glasses Nose Mouth Shirt Ears Backgr…" at bounding box center [732, 442] width 488 height 222
click at [675, 526] on button "Save" at bounding box center [677, 529] width 36 height 27
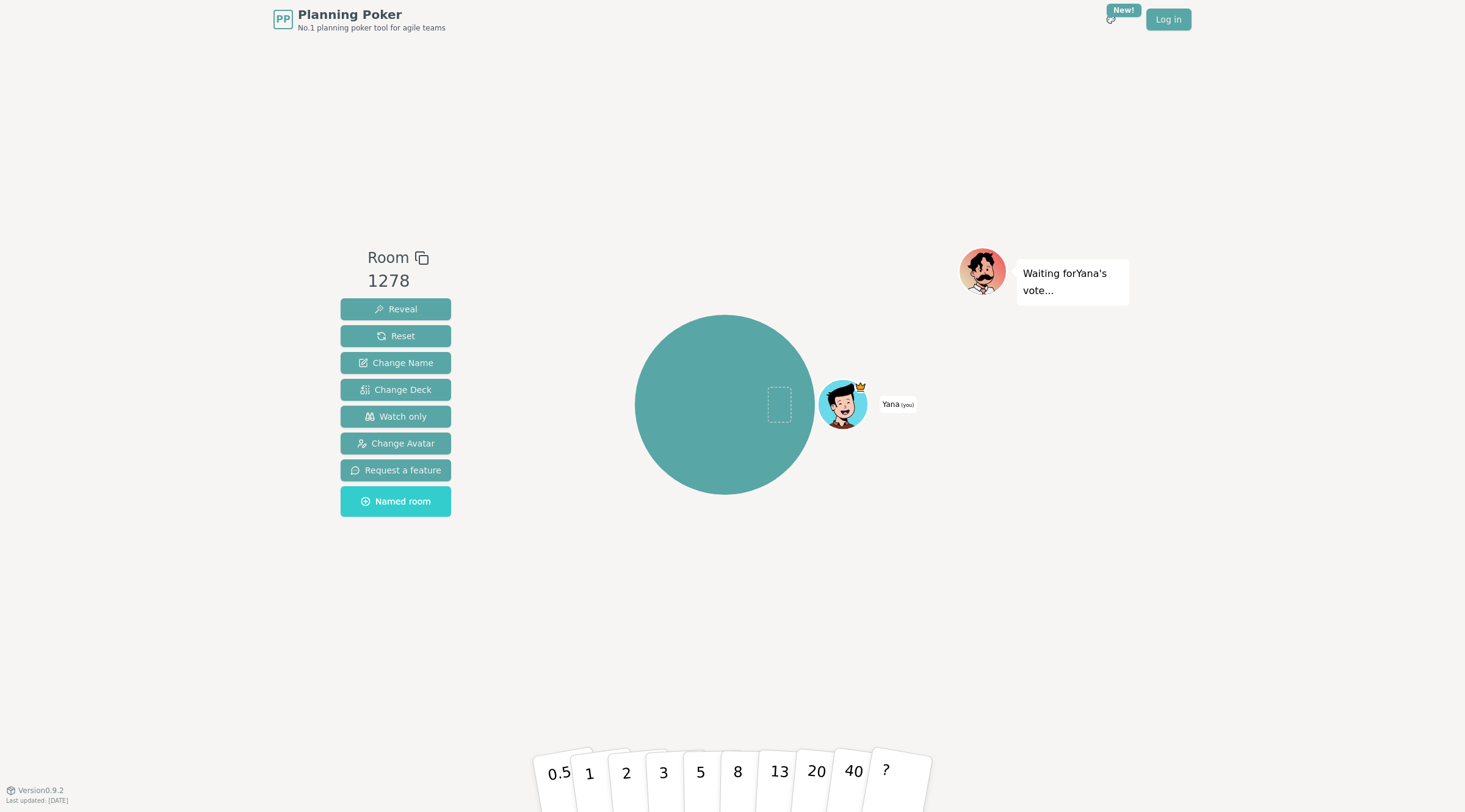
click at [849, 407] on icon at bounding box center [845, 403] width 49 height 6
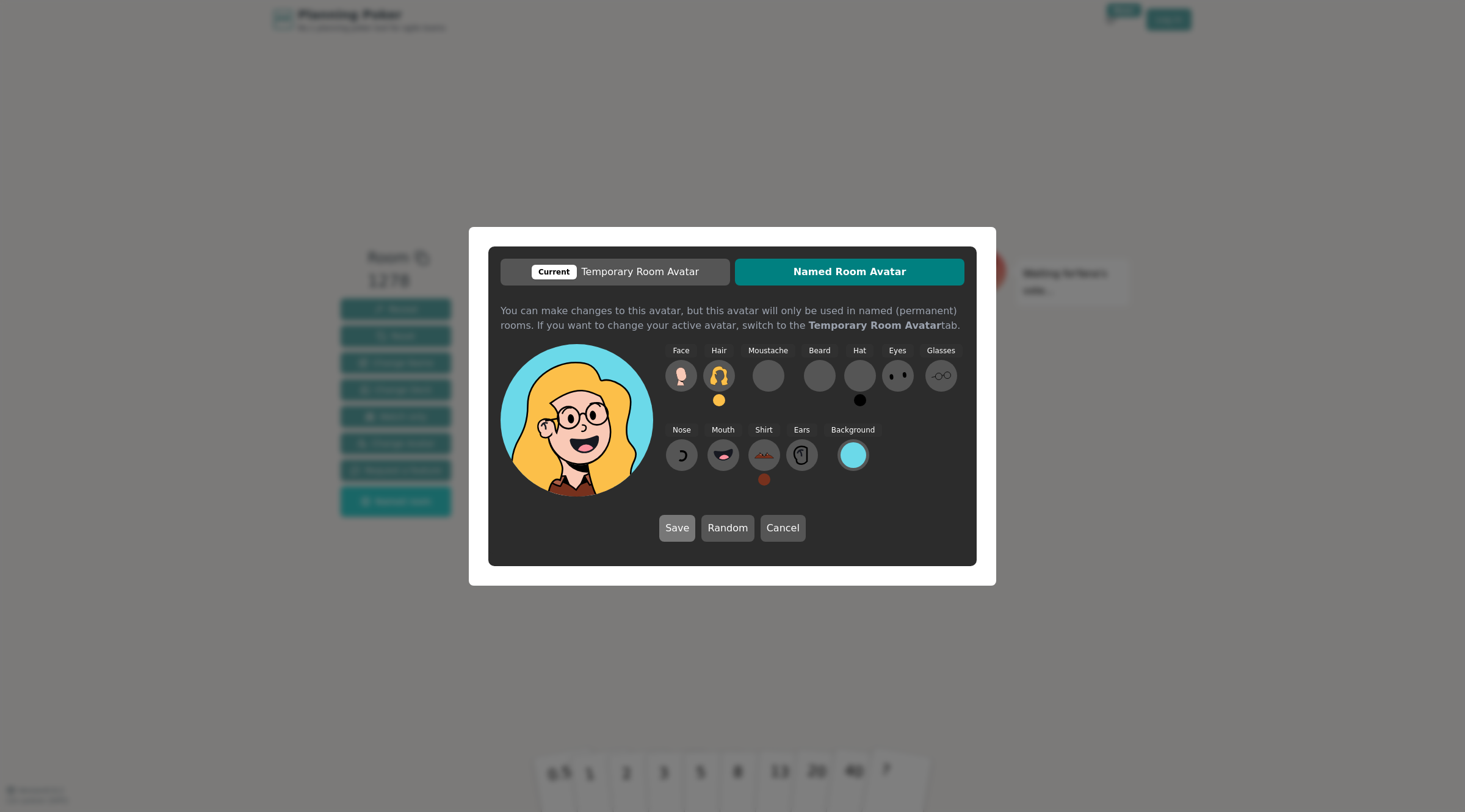
click at [694, 534] on button "Save" at bounding box center [677, 529] width 36 height 27
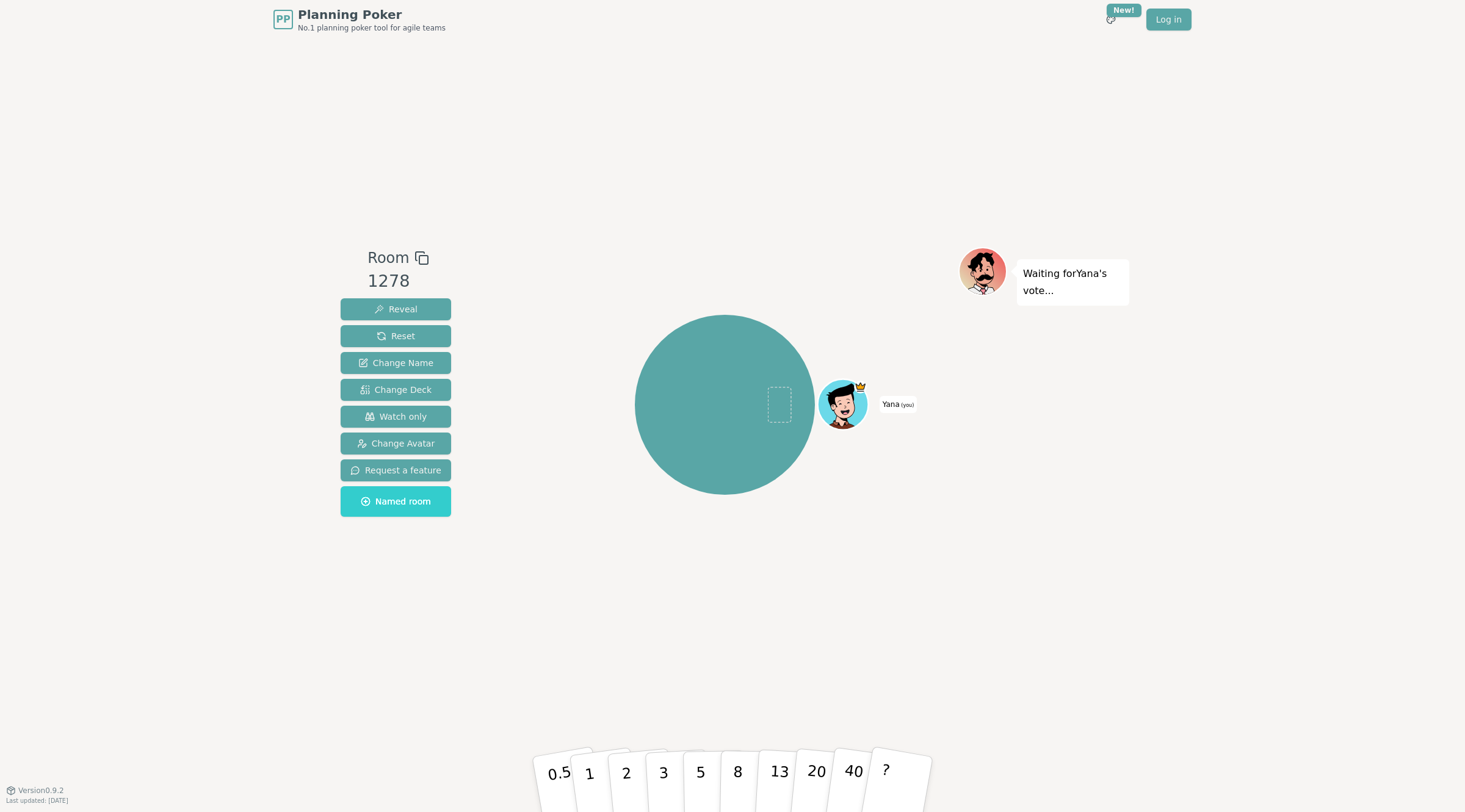
click at [853, 403] on icon at bounding box center [845, 403] width 49 height 6
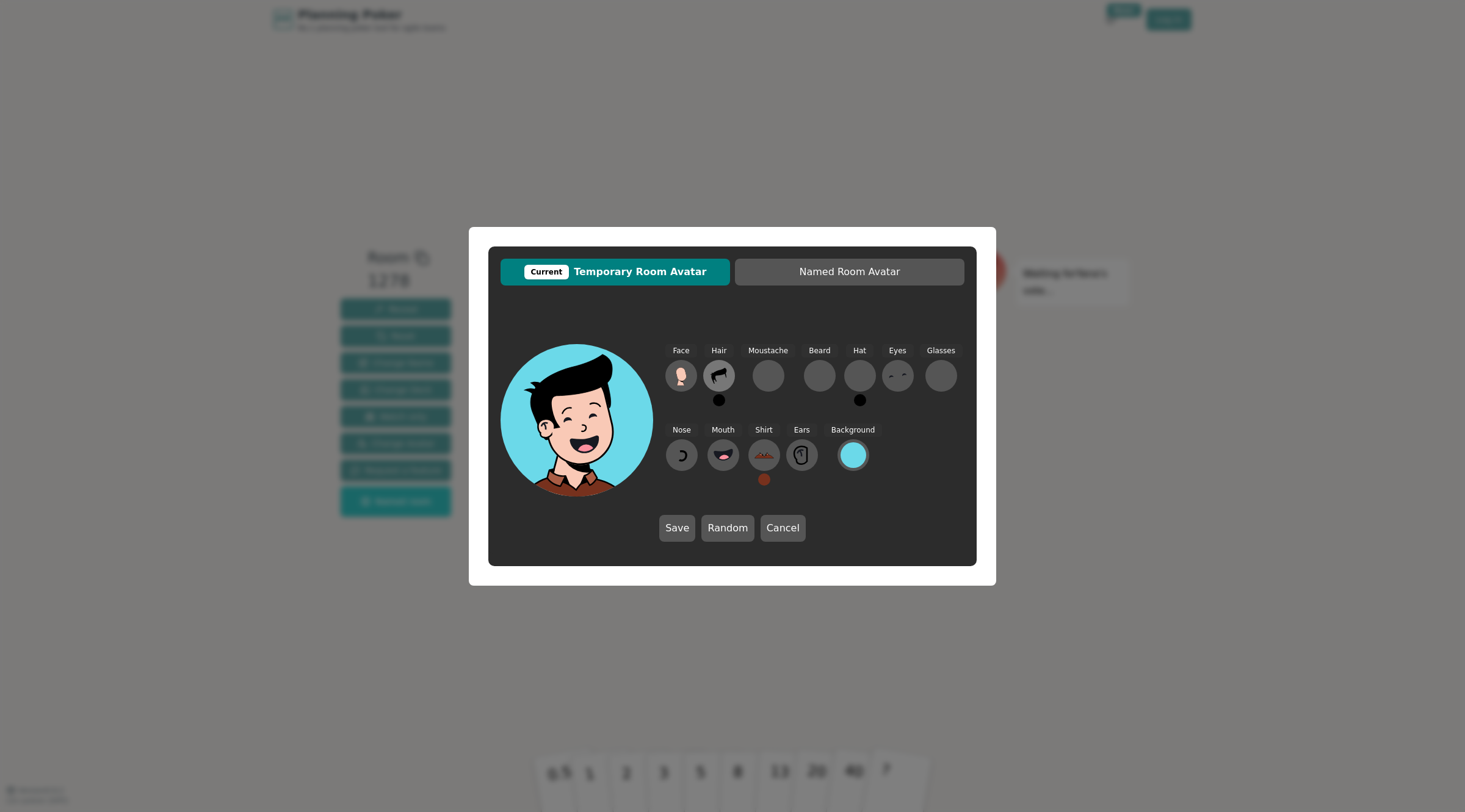
click at [725, 379] on icon at bounding box center [719, 376] width 19 height 19
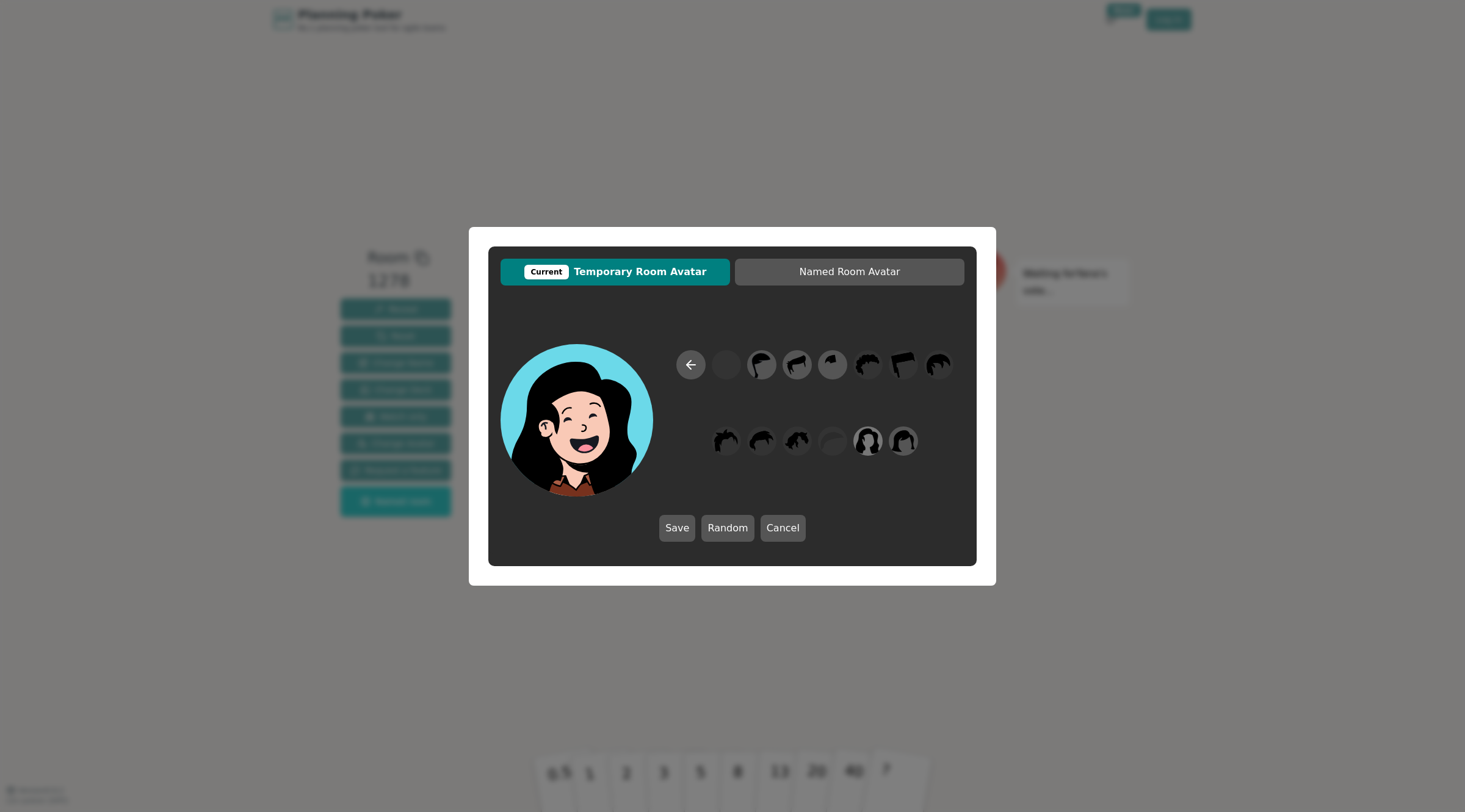
click at [871, 441] on icon at bounding box center [867, 441] width 24 height 27
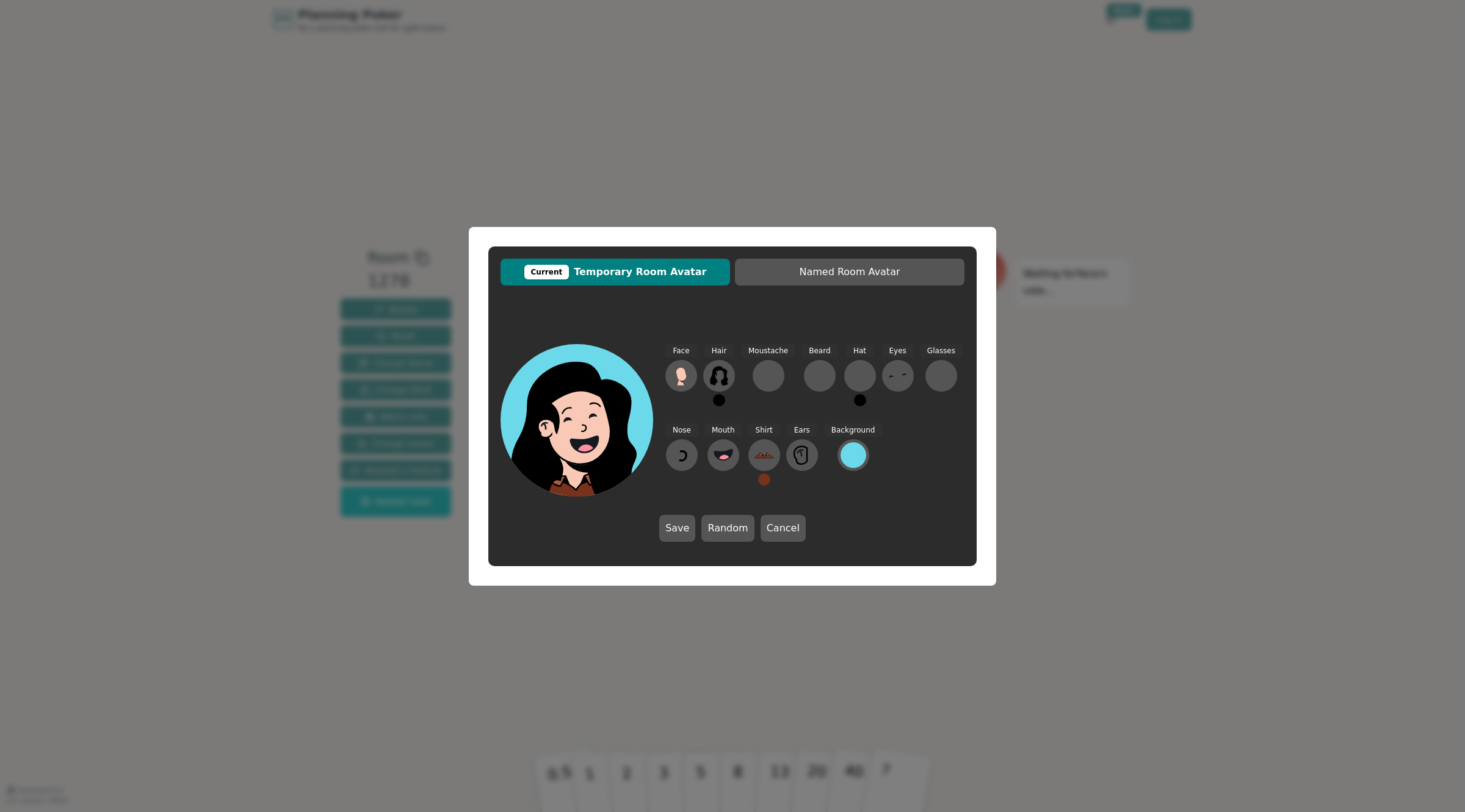
click at [719, 406] on button at bounding box center [719, 400] width 12 height 12
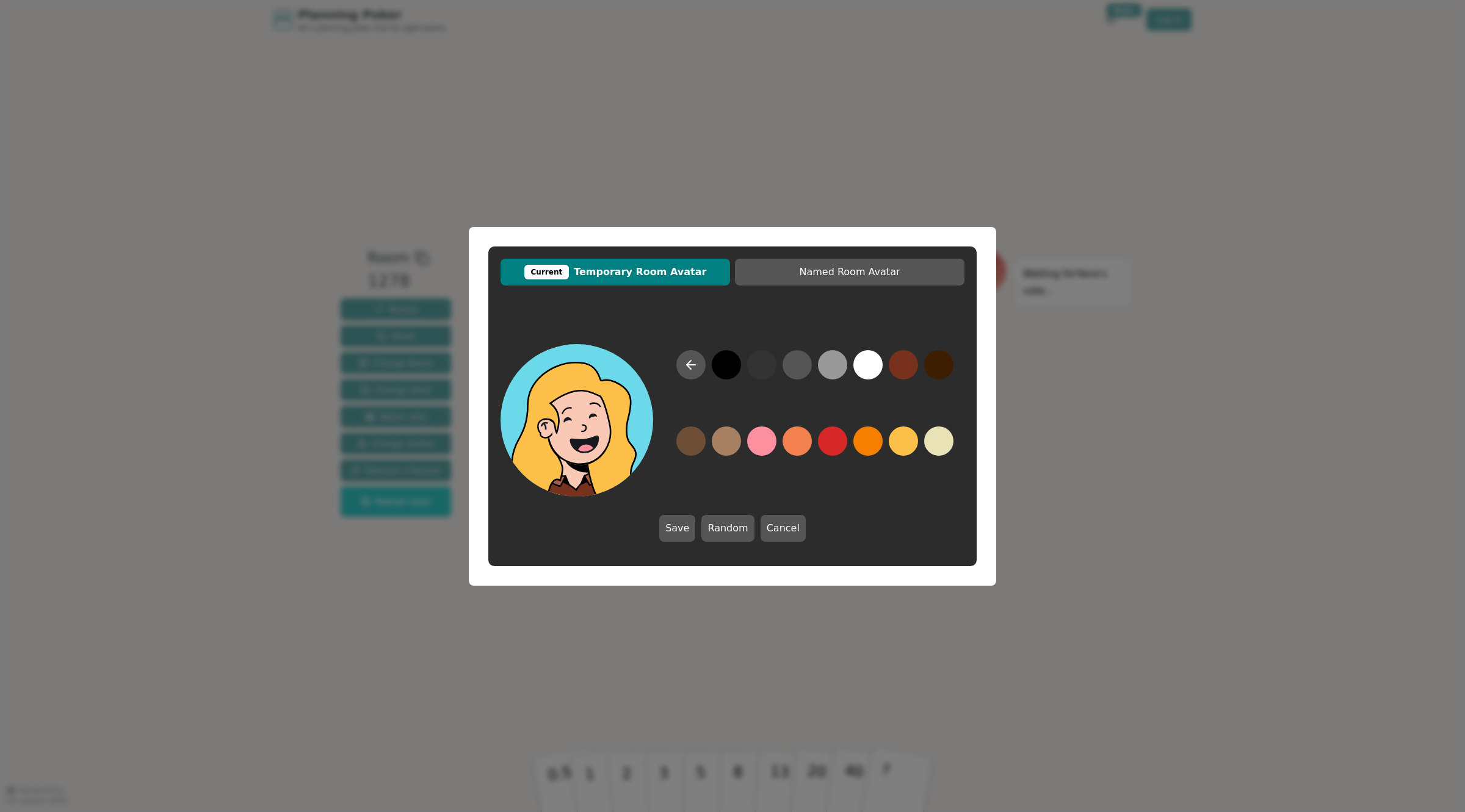
click at [908, 443] on button at bounding box center [903, 441] width 30 height 30
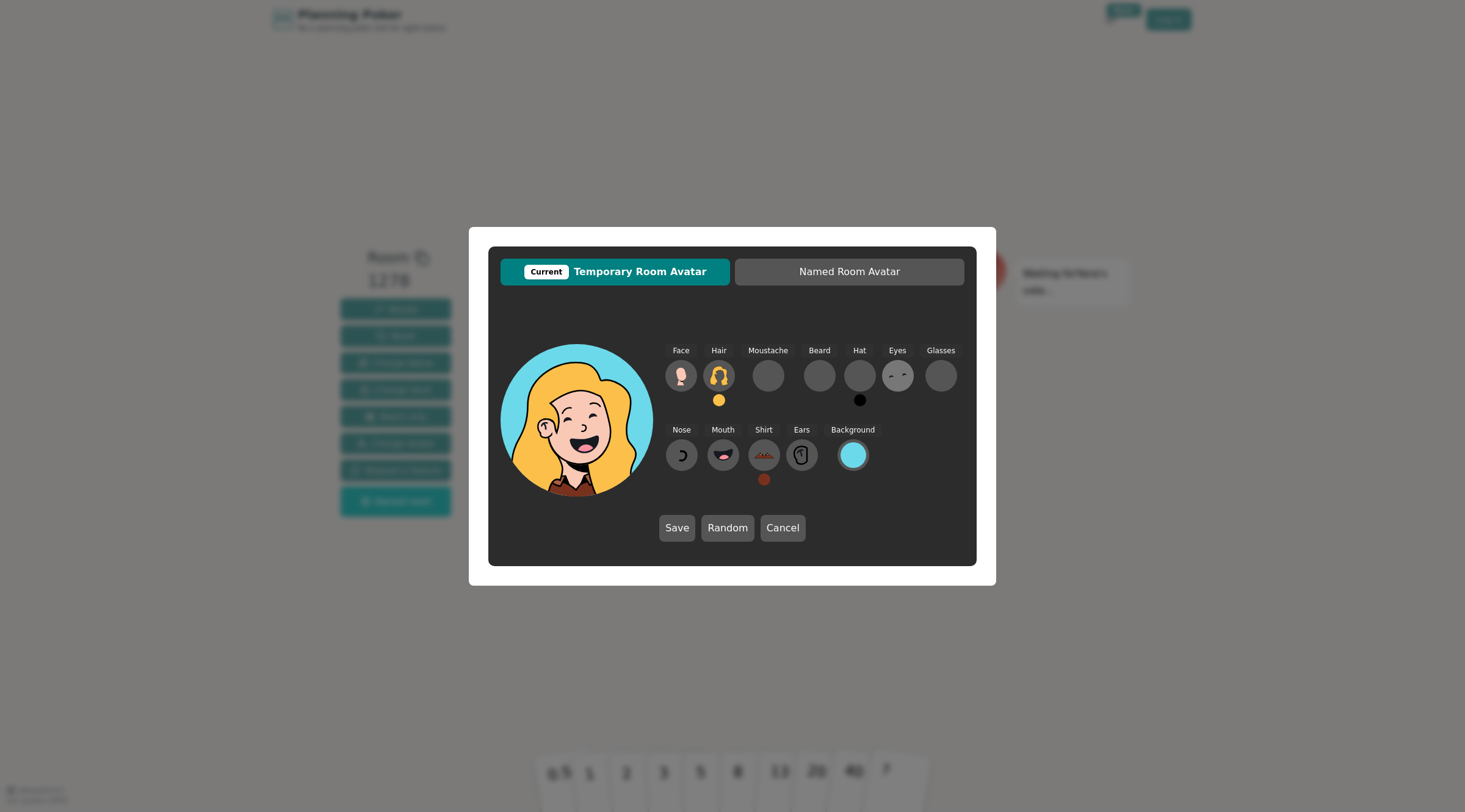
click at [889, 382] on icon at bounding box center [898, 376] width 19 height 19
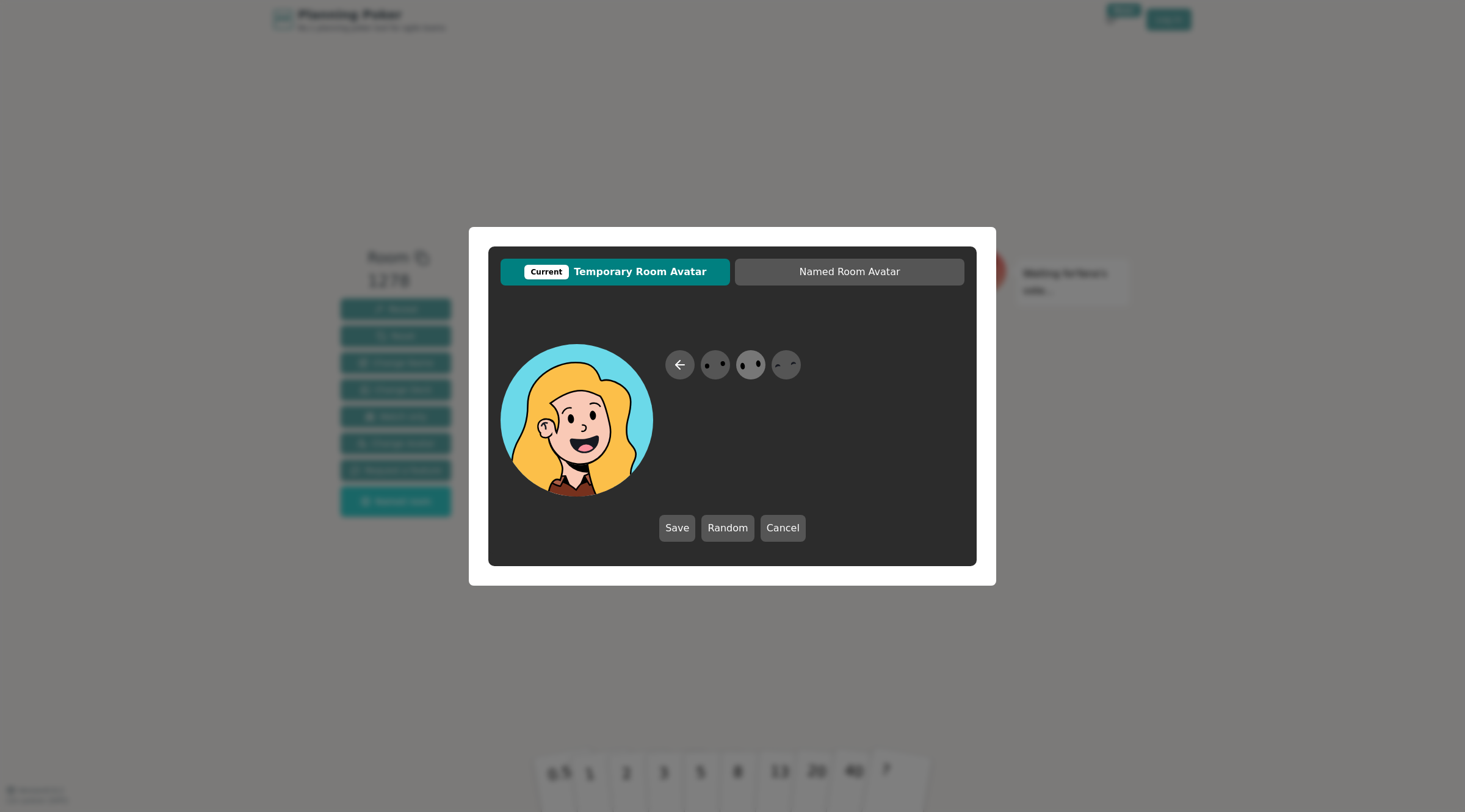
click at [749, 365] on icon at bounding box center [751, 365] width 24 height 27
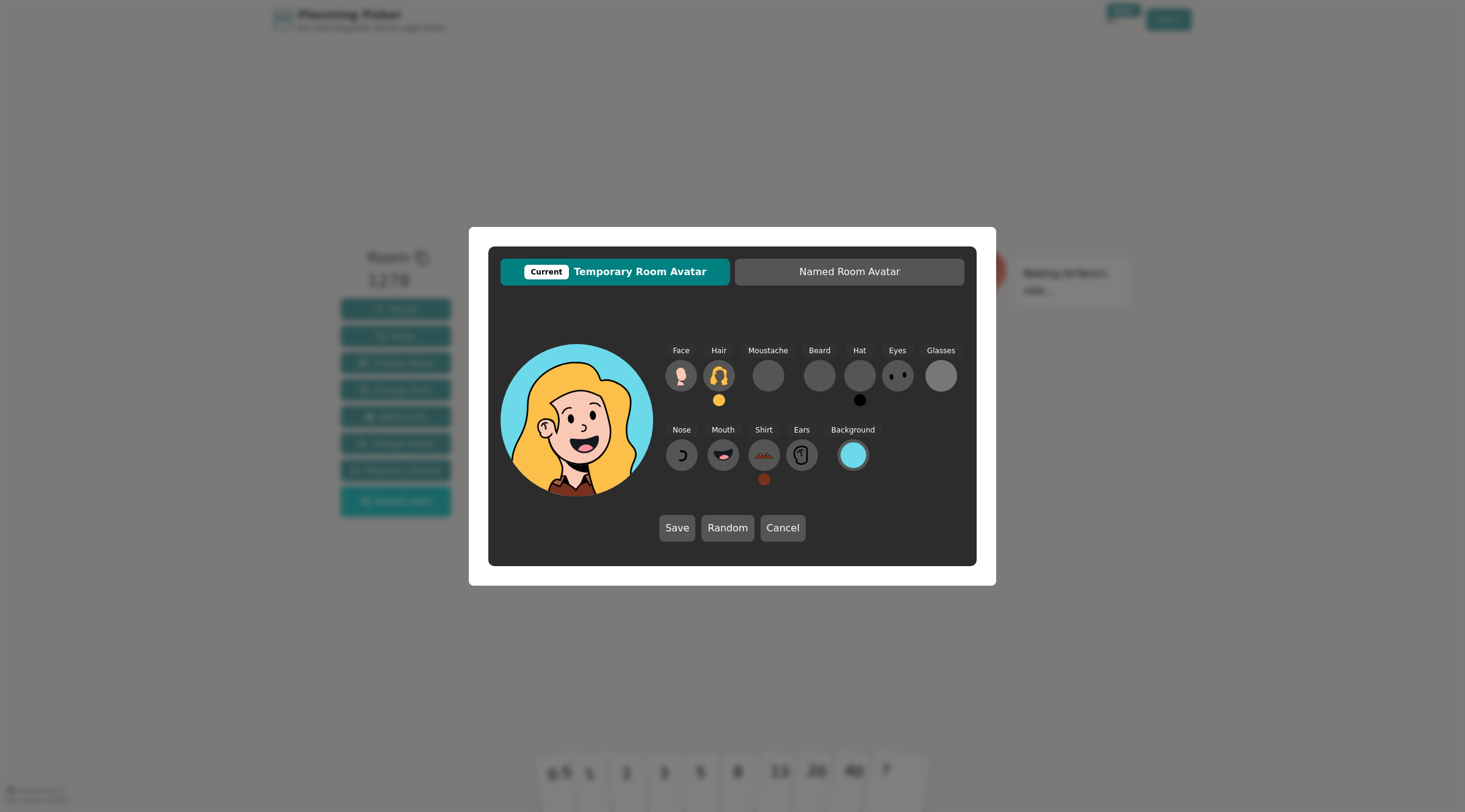
click at [930, 364] on button at bounding box center [942, 376] width 32 height 32
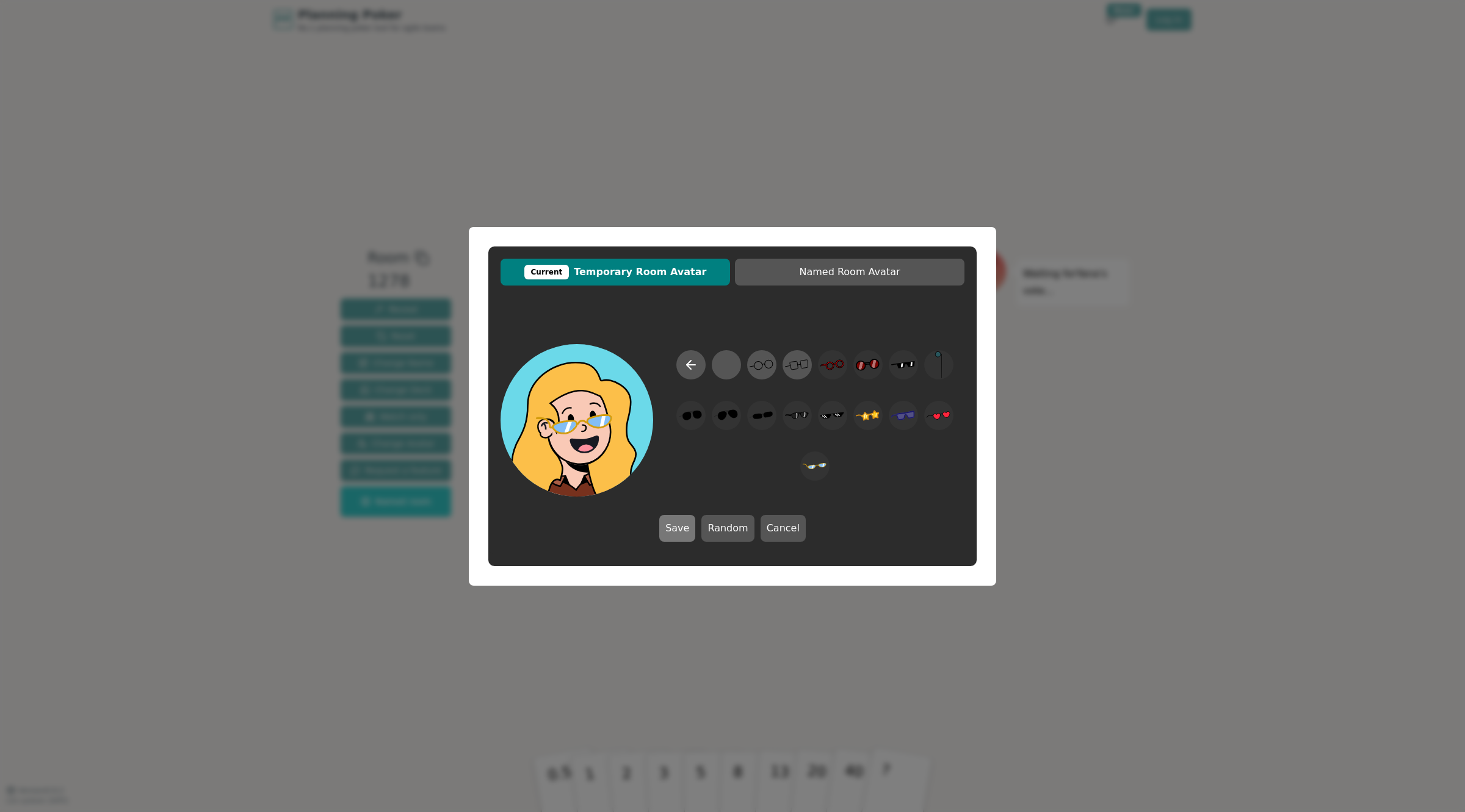
click at [685, 538] on button "Save" at bounding box center [677, 529] width 36 height 27
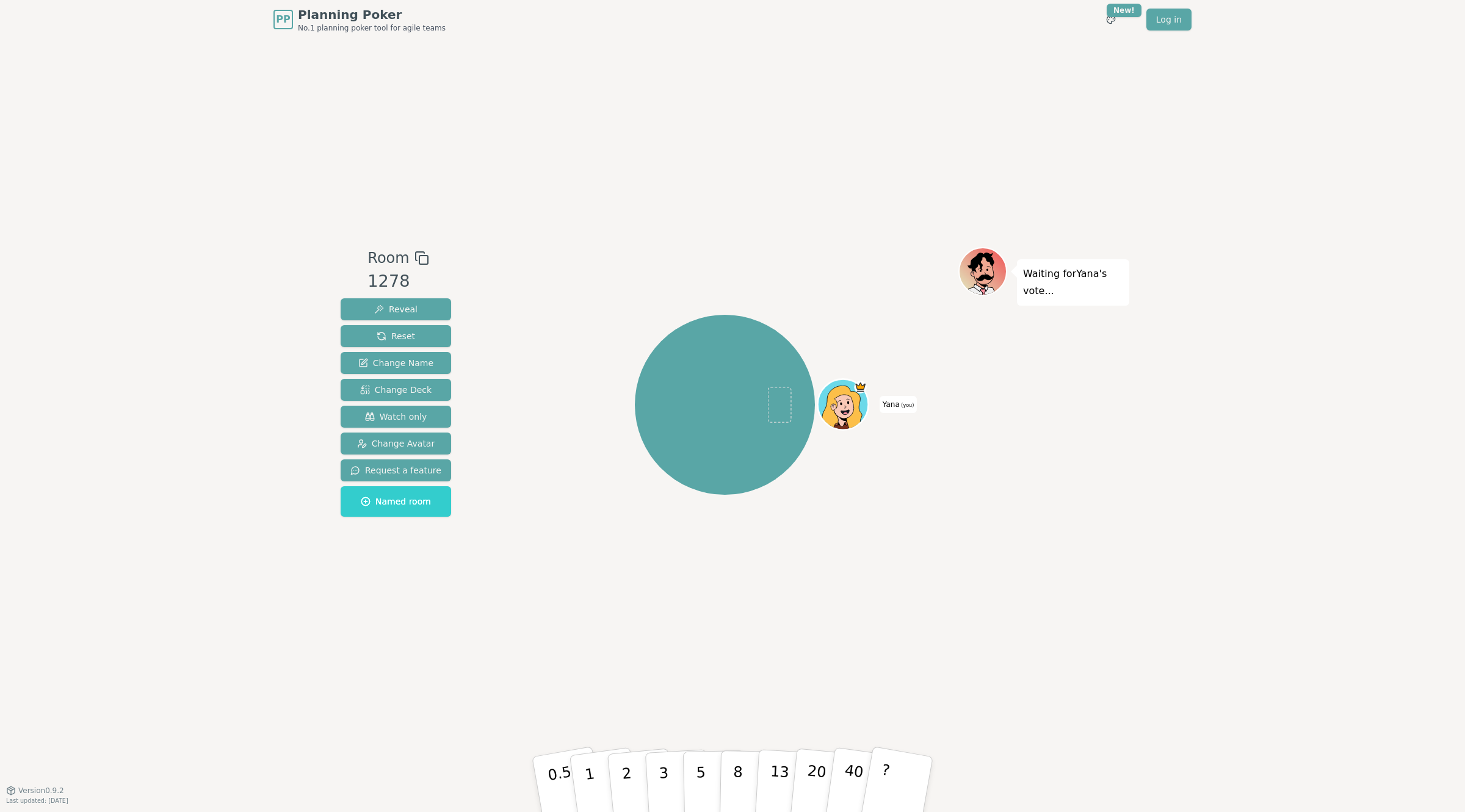
click at [845, 395] on icon at bounding box center [842, 408] width 47 height 45
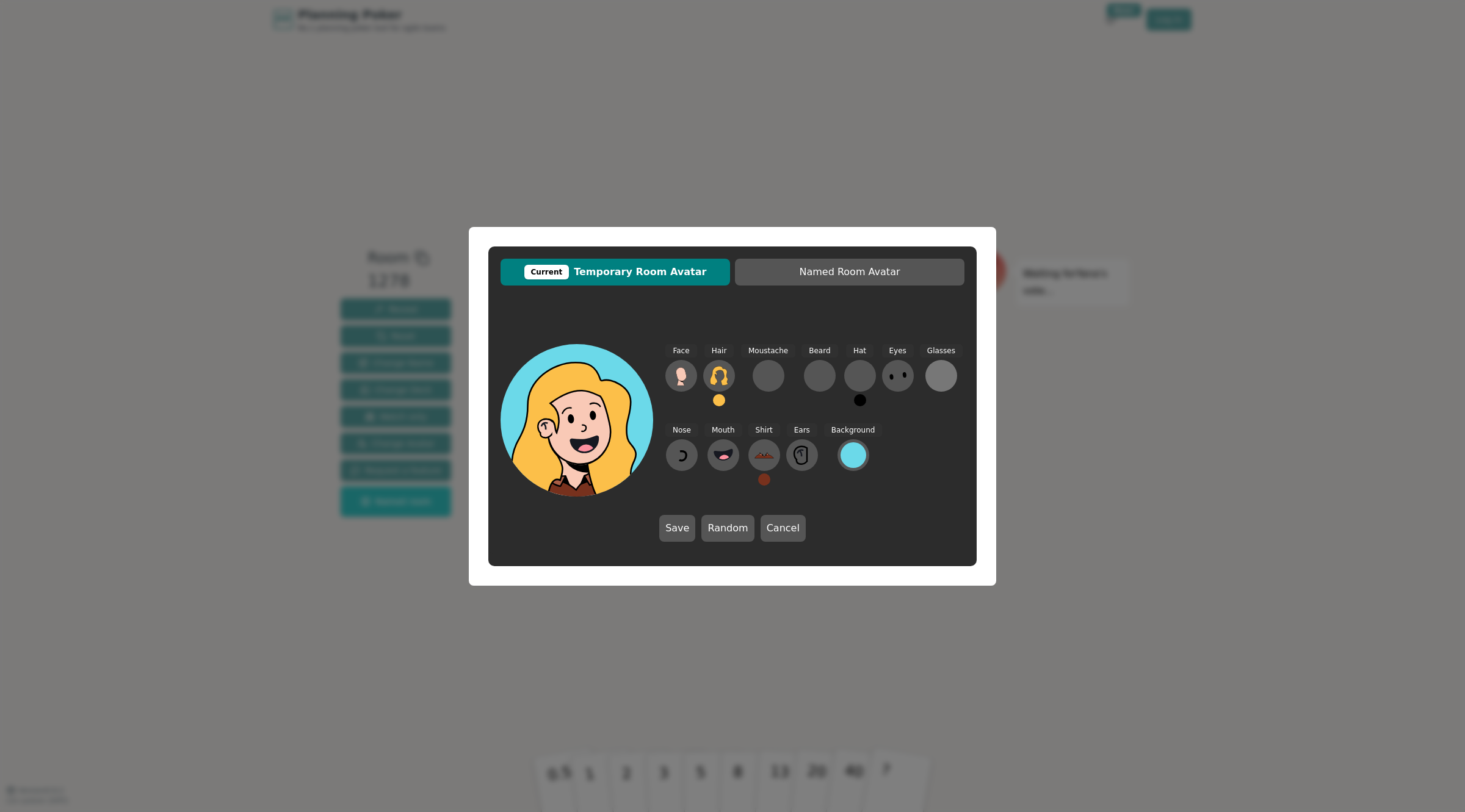
click at [932, 374] on div at bounding box center [941, 376] width 19 height 19
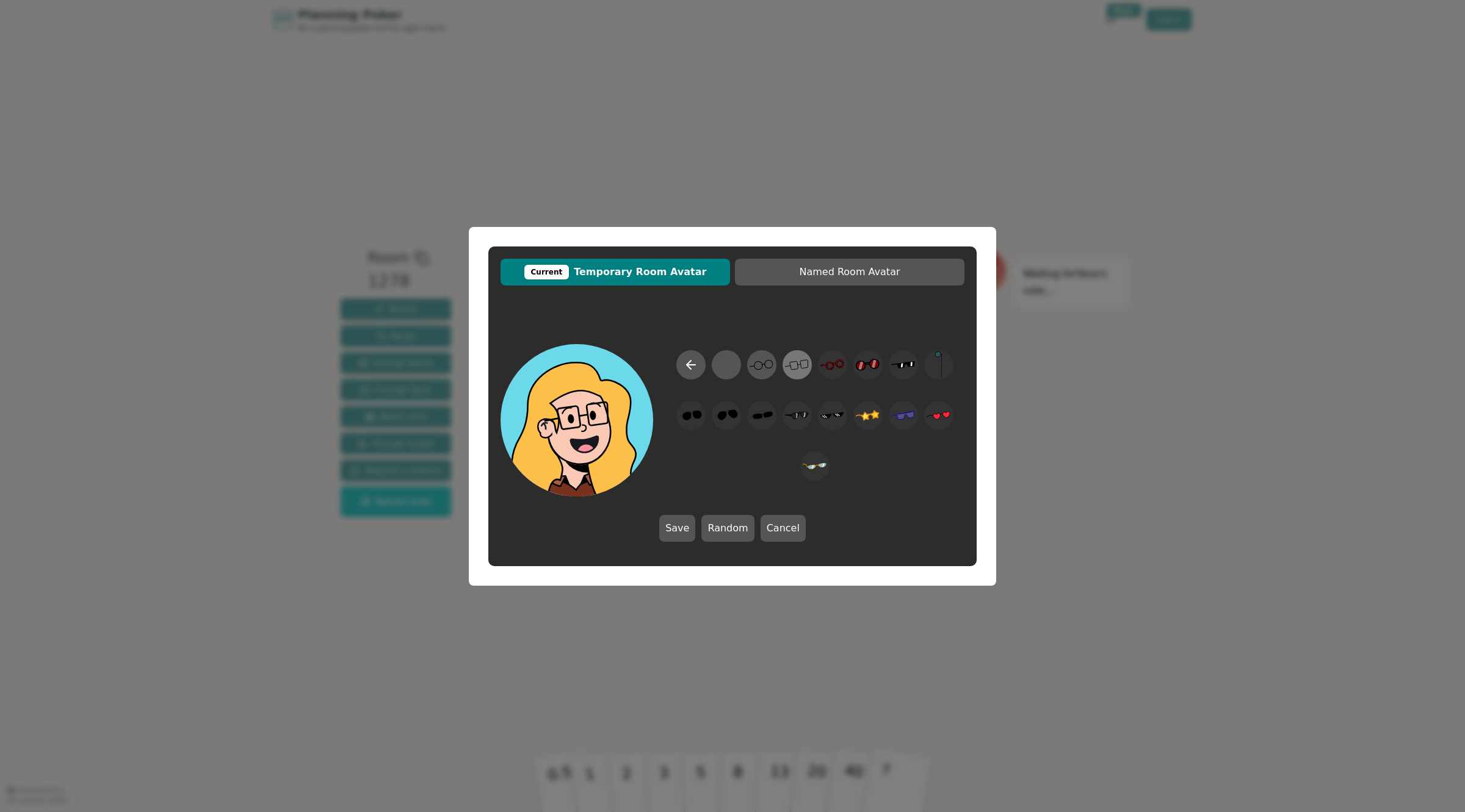
click at [786, 370] on icon at bounding box center [797, 365] width 24 height 27
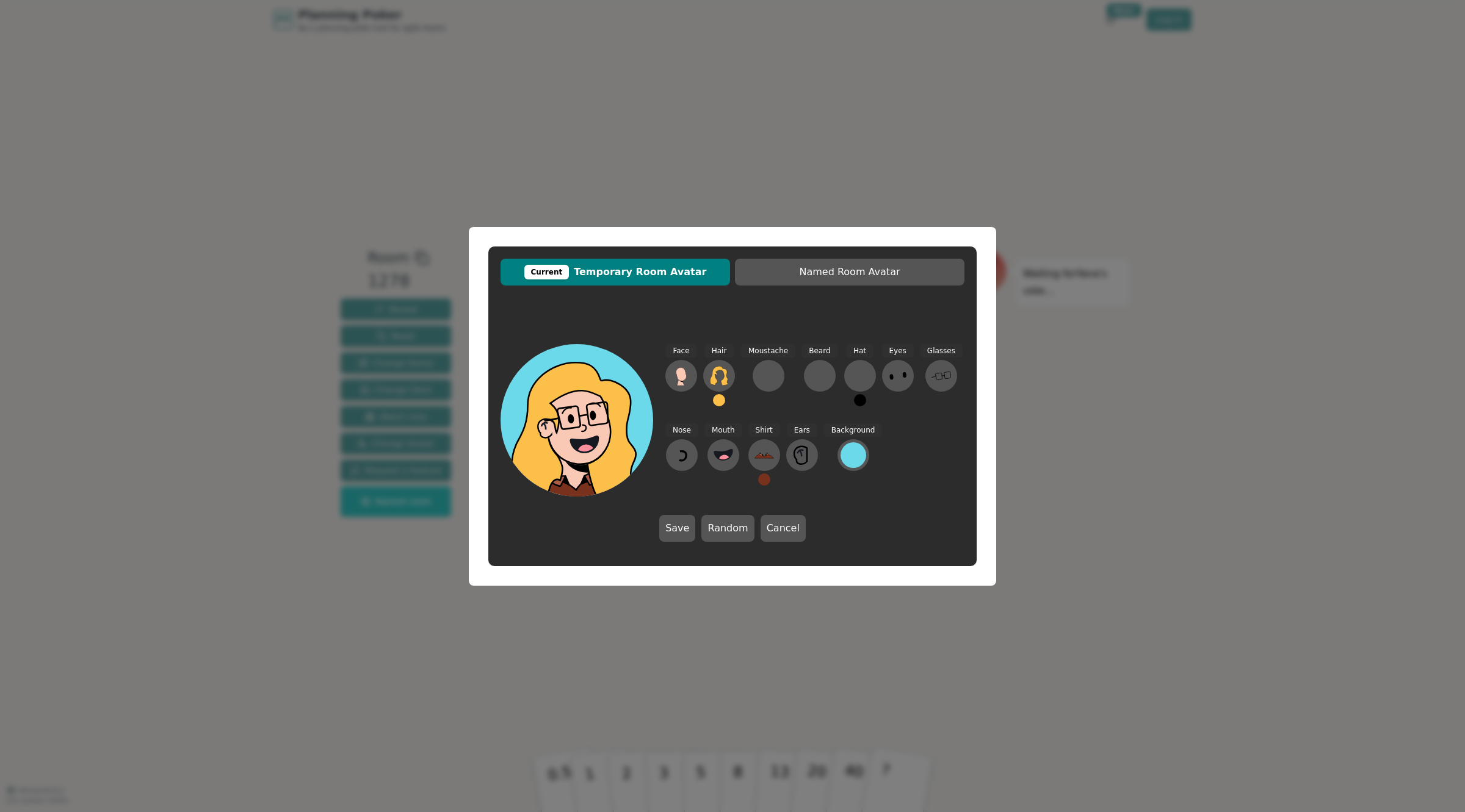
click at [680, 518] on button "Save" at bounding box center [677, 529] width 36 height 27
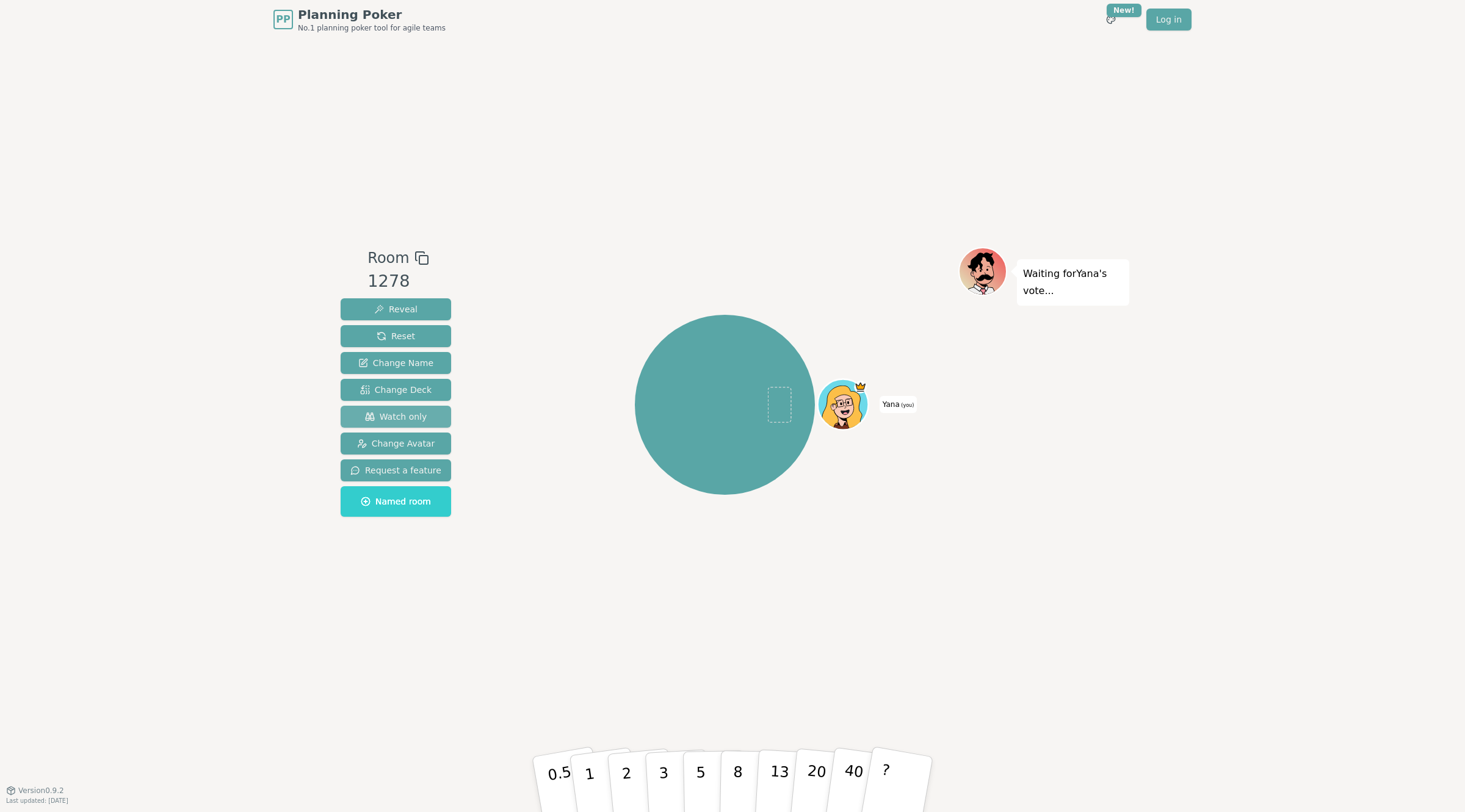
click at [394, 413] on span "Watch only" at bounding box center [396, 416] width 63 height 12
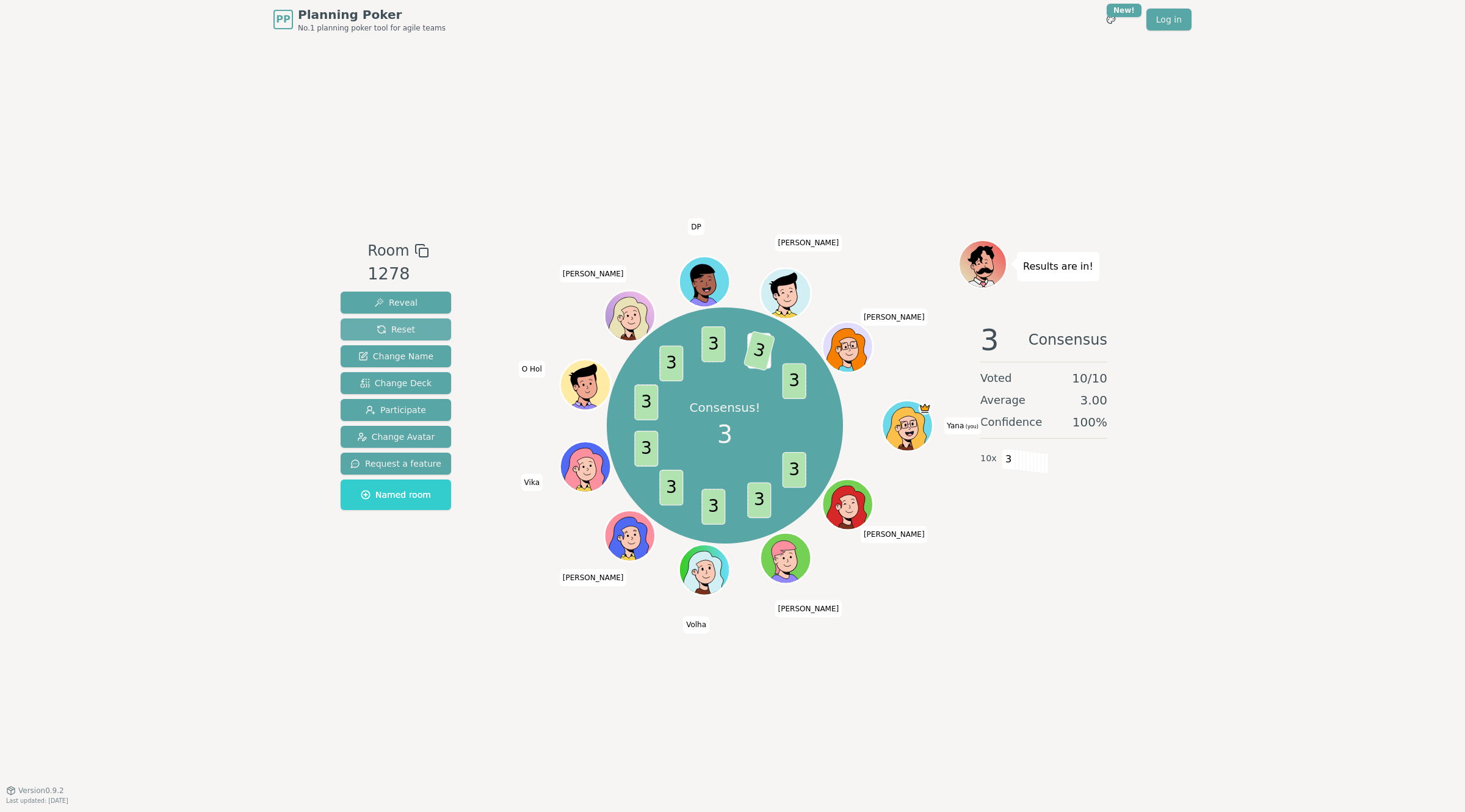
click at [404, 327] on span "Reset" at bounding box center [395, 329] width 38 height 12
click at [369, 321] on button "Reset" at bounding box center [396, 330] width 111 height 22
click at [377, 333] on span "Reset" at bounding box center [395, 329] width 38 height 12
